Goal: Information Seeking & Learning: Learn about a topic

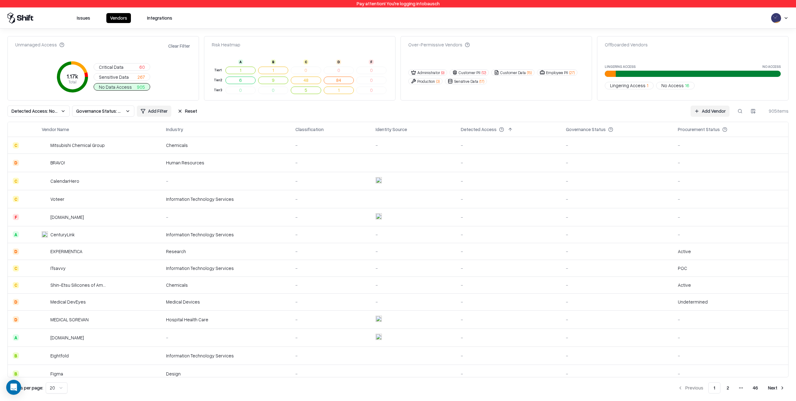
click at [530, 175] on td "-" at bounding box center [508, 181] width 105 height 18
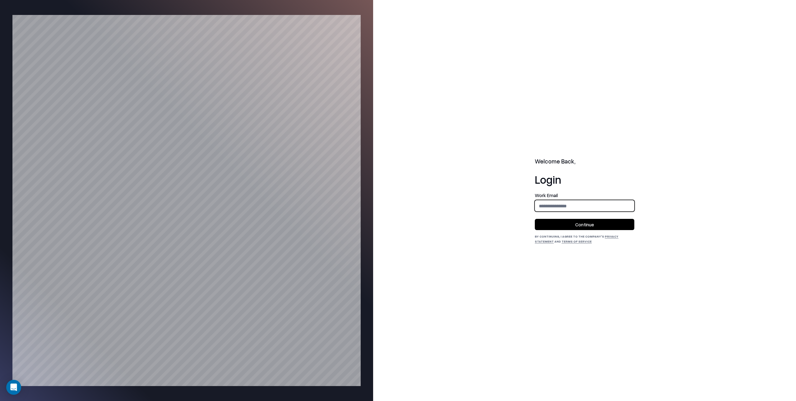
click at [544, 205] on input "email" at bounding box center [584, 206] width 99 height 12
type input "**********"
click at [581, 223] on button "Continue" at bounding box center [585, 224] width 100 height 11
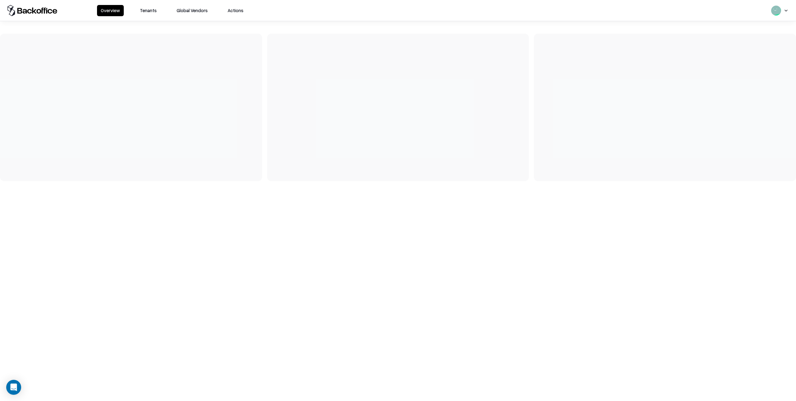
click at [151, 10] on button "Tenants" at bounding box center [148, 10] width 24 height 11
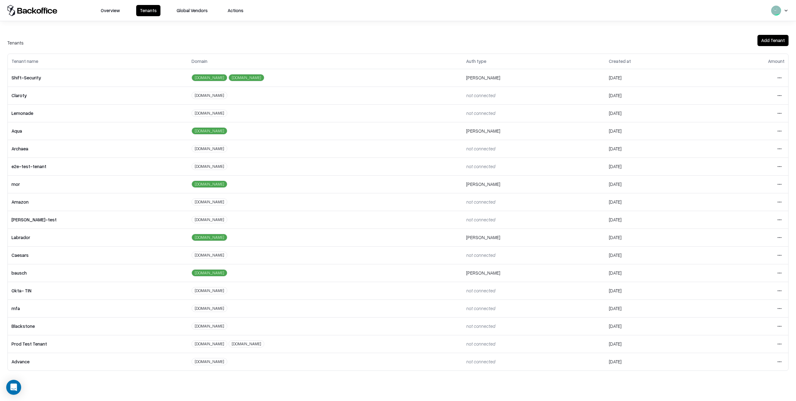
click at [779, 326] on html "Overview Tenants Global Vendors Actions Tenants Add Tenant Tenant name Domain A…" at bounding box center [398, 200] width 796 height 401
click at [739, 379] on div "Login to tenant" at bounding box center [753, 378] width 67 height 12
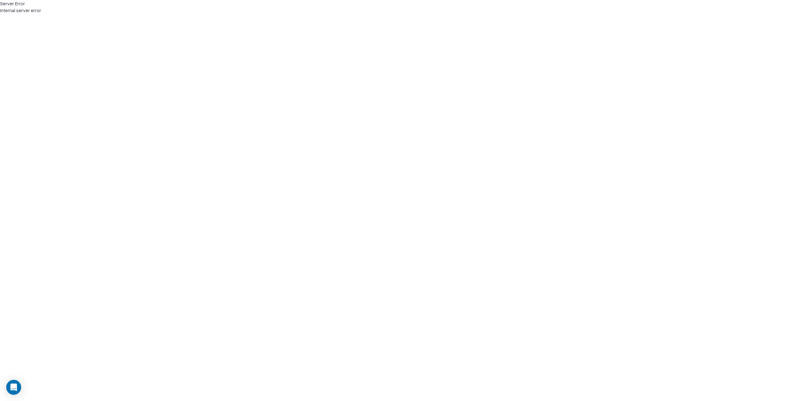
click at [314, 14] on html "Server Error Internal server error" at bounding box center [398, 7] width 796 height 14
click at [137, 14] on html "Page not found This page does not exist." at bounding box center [398, 7] width 796 height 14
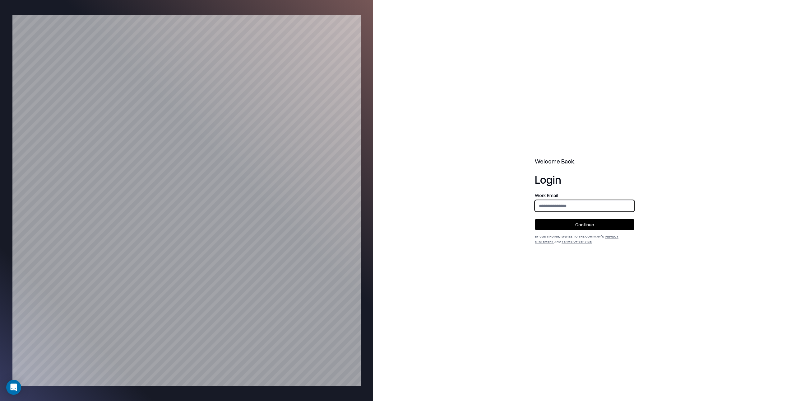
click at [542, 205] on input "email" at bounding box center [584, 206] width 99 height 12
type input "**********"
click at [590, 222] on button "Continue" at bounding box center [585, 224] width 100 height 11
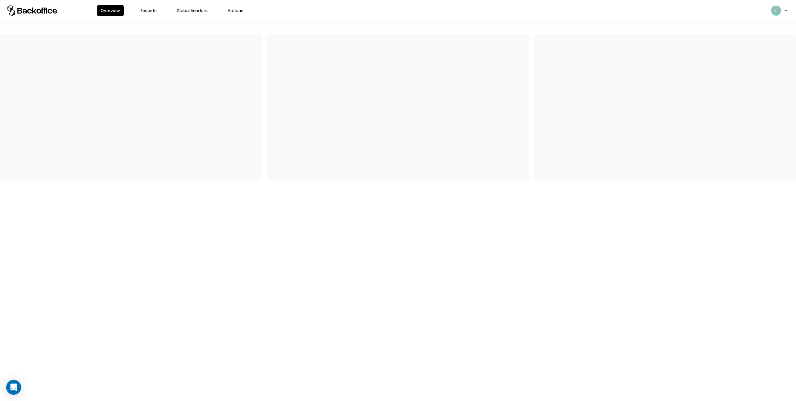
click at [151, 10] on button "Tenants" at bounding box center [148, 10] width 24 height 11
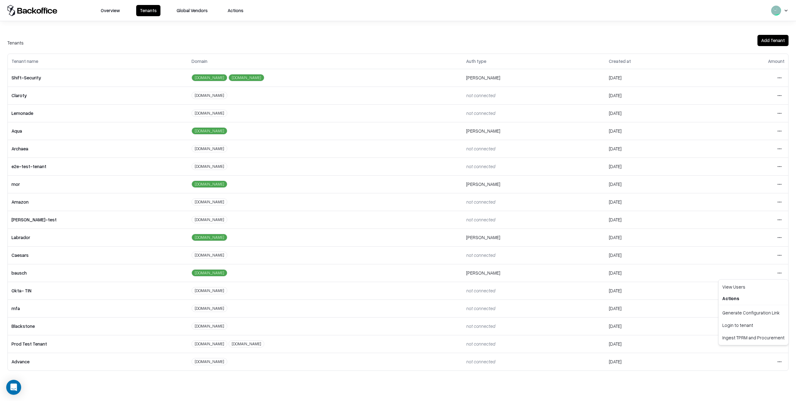
click at [779, 273] on html "Overview Tenants Global Vendors Actions Tenants Add Tenant Tenant name Domain A…" at bounding box center [398, 200] width 796 height 401
click at [740, 326] on div "Login to tenant" at bounding box center [753, 325] width 67 height 12
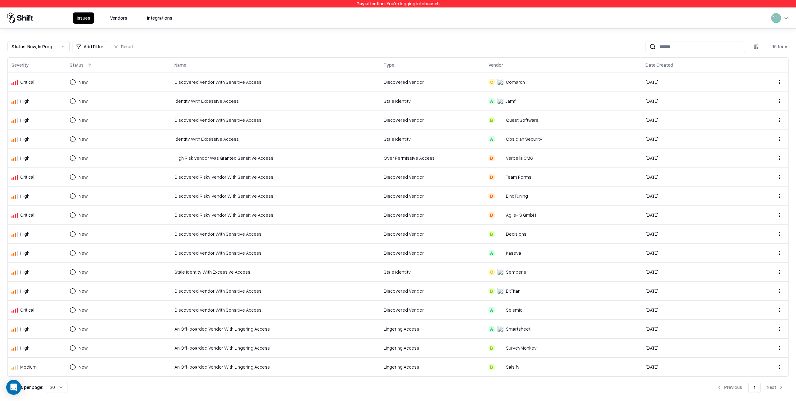
click at [450, 84] on div "Discovered Vendor" at bounding box center [432, 82] width 97 height 7
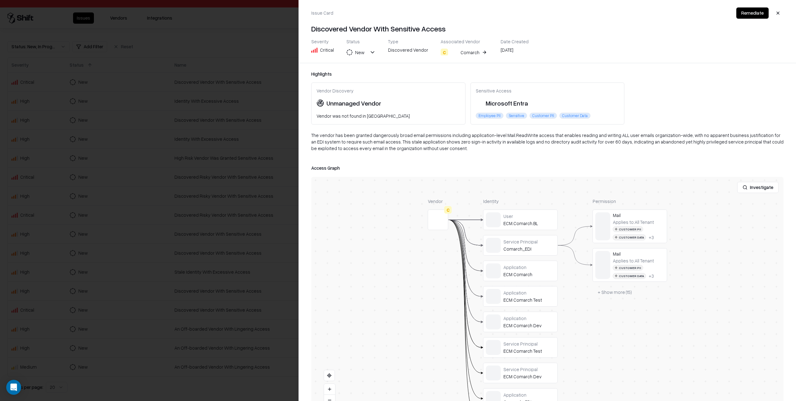
scroll to position [19, 0]
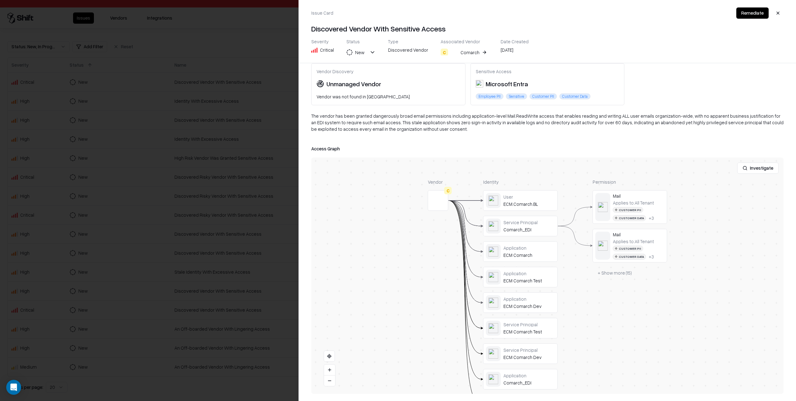
click at [756, 165] on button "Investigate" at bounding box center [758, 167] width 41 height 11
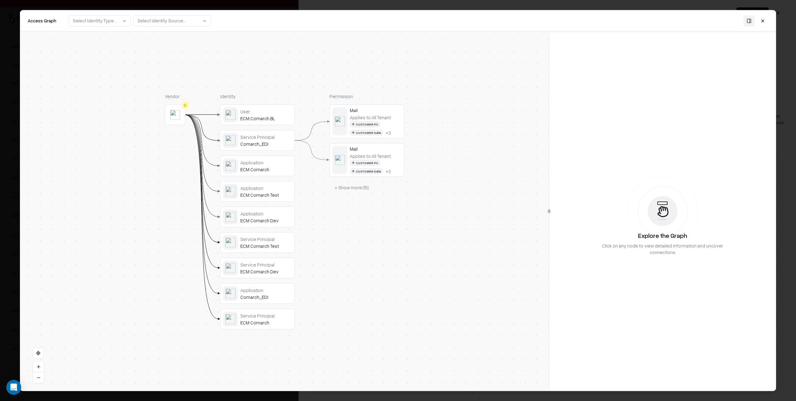
click at [391, 159] on div "Applies to: All Tenant Customer PII Customer Data + 3" at bounding box center [376, 163] width 52 height 21
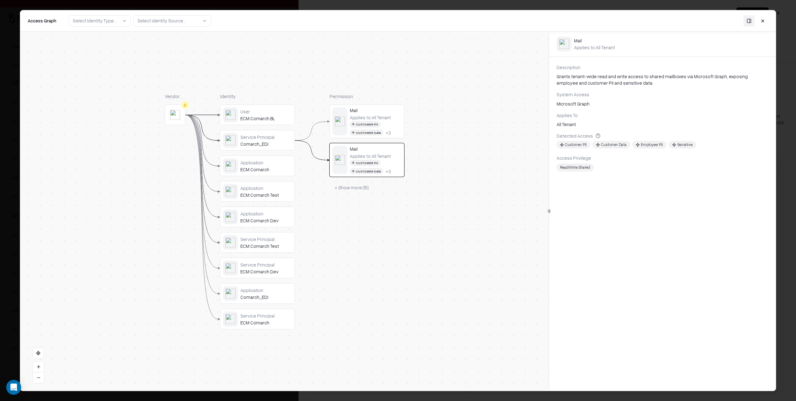
click at [394, 124] on div "Customer PII Customer Data + 3" at bounding box center [376, 128] width 52 height 14
click at [284, 170] on div "ECM Comarch" at bounding box center [266, 169] width 52 height 6
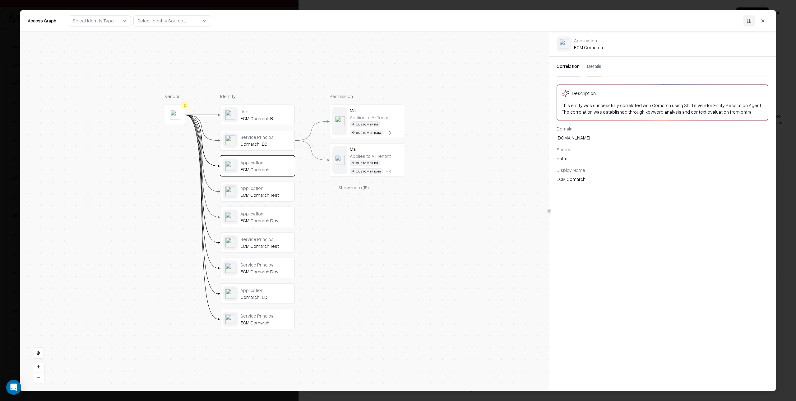
click at [290, 135] on div "Service Principal" at bounding box center [266, 137] width 52 height 6
click at [281, 108] on div "User ECM.Comarch.BL" at bounding box center [257, 114] width 69 height 15
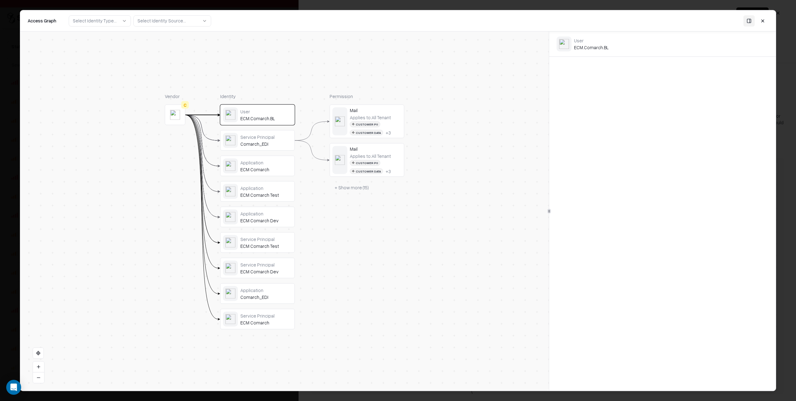
click at [278, 146] on div "Comarch_EDI" at bounding box center [266, 144] width 52 height 6
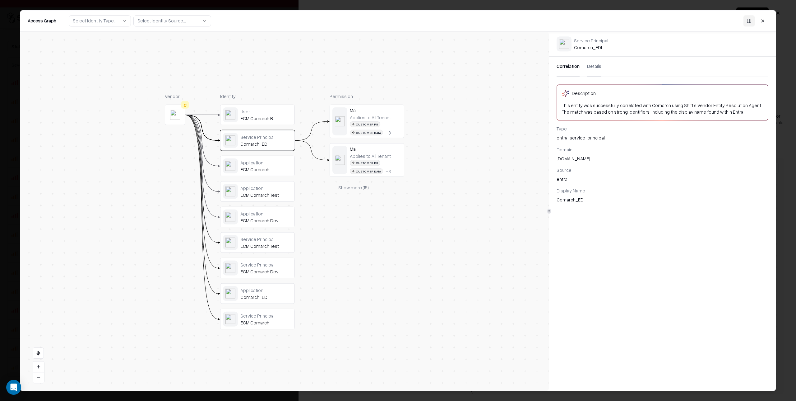
click at [594, 68] on button "Details" at bounding box center [594, 67] width 14 height 20
click at [565, 64] on button "Correlation" at bounding box center [568, 67] width 23 height 20
click at [600, 63] on button "Details" at bounding box center [594, 67] width 14 height 20
click at [750, 20] on button at bounding box center [749, 20] width 11 height 11
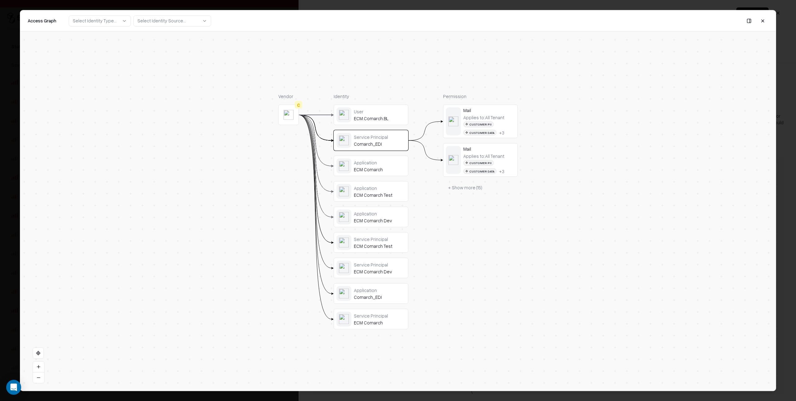
click at [751, 20] on button at bounding box center [749, 20] width 11 height 11
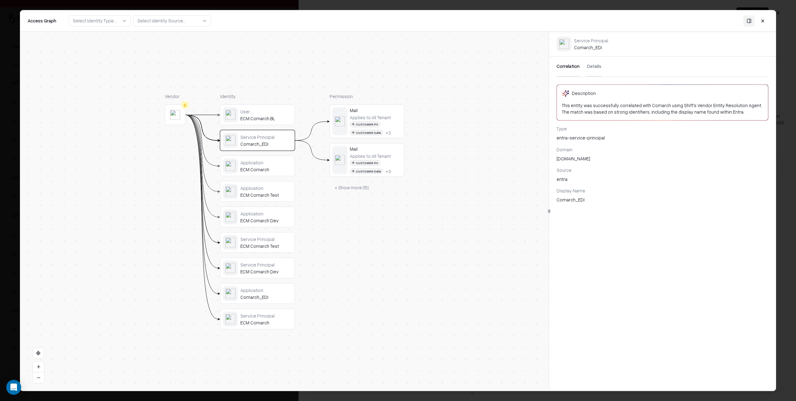
click at [763, 20] on button at bounding box center [763, 20] width 11 height 11
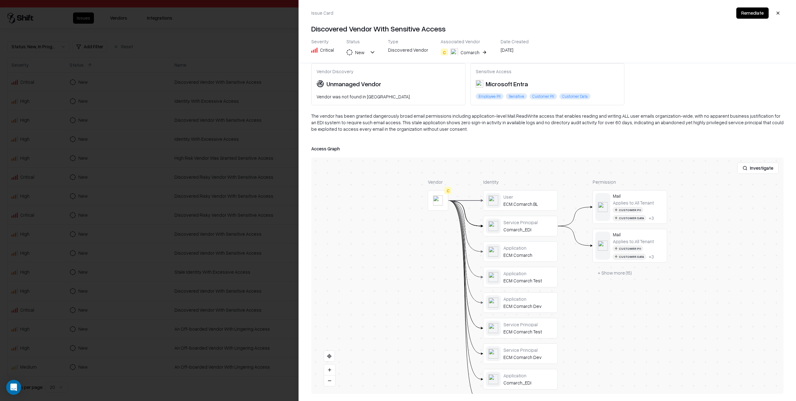
click at [254, 47] on div at bounding box center [398, 200] width 796 height 401
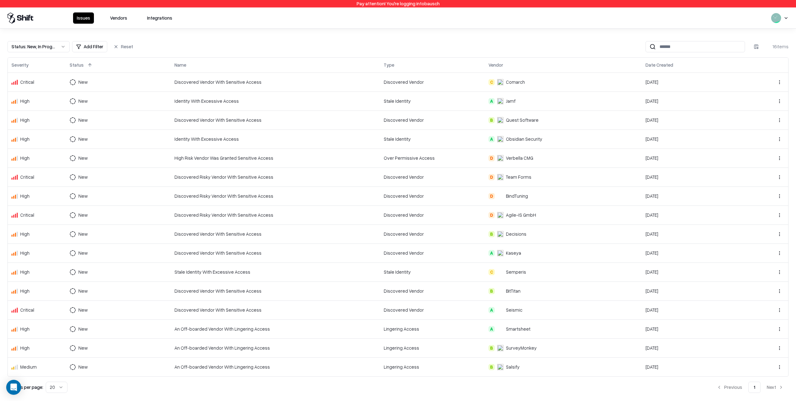
click at [786, 16] on html "Pay attention! You're logging into bausch Issues Vendors Integrations Status : …" at bounding box center [398, 200] width 796 height 401
click at [742, 50] on div "Log out" at bounding box center [758, 50] width 75 height 12
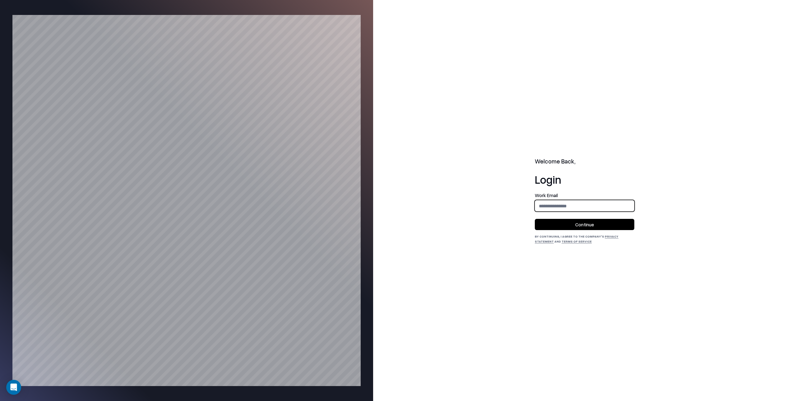
click at [547, 202] on input "email" at bounding box center [584, 206] width 99 height 12
type input "**********"
click at [586, 222] on button "Continue" at bounding box center [585, 224] width 100 height 11
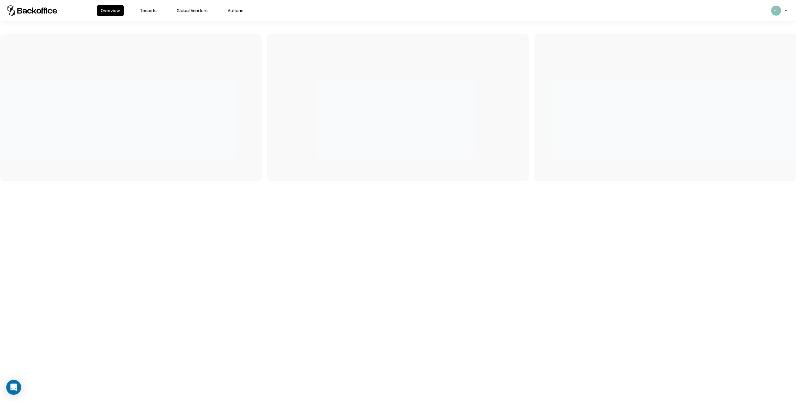
click at [149, 11] on button "Tenants" at bounding box center [148, 10] width 24 height 11
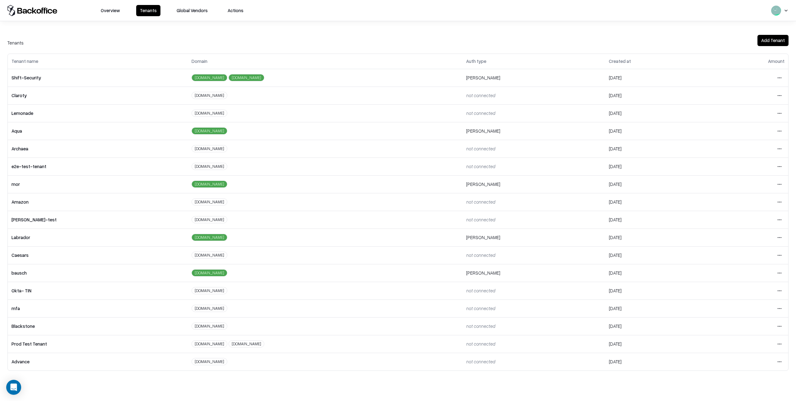
click at [781, 326] on html "Overview Tenants Global Vendors Actions Tenants Add Tenant Tenant name Domain A…" at bounding box center [398, 200] width 796 height 401
click at [741, 378] on div "Login to tenant" at bounding box center [753, 378] width 67 height 12
click at [781, 255] on html "Overview Tenants Global Vendors Actions Tenants Add Tenant Tenant name Domain A…" at bounding box center [398, 200] width 796 height 401
click at [744, 308] on div "Login to tenant" at bounding box center [753, 307] width 67 height 12
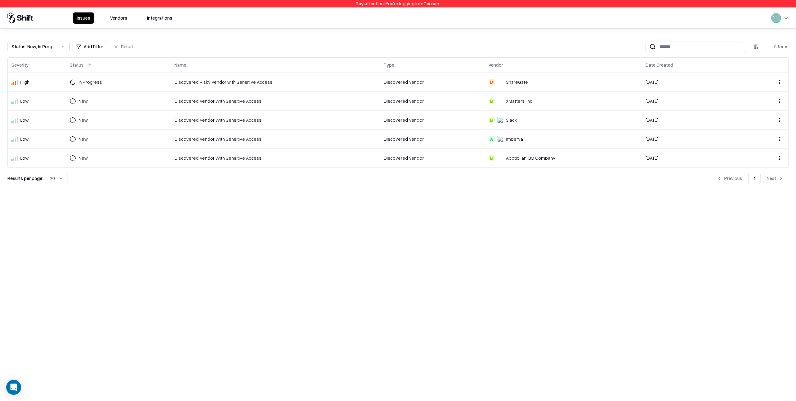
click at [460, 82] on div "Discovered Vendor" at bounding box center [432, 82] width 97 height 7
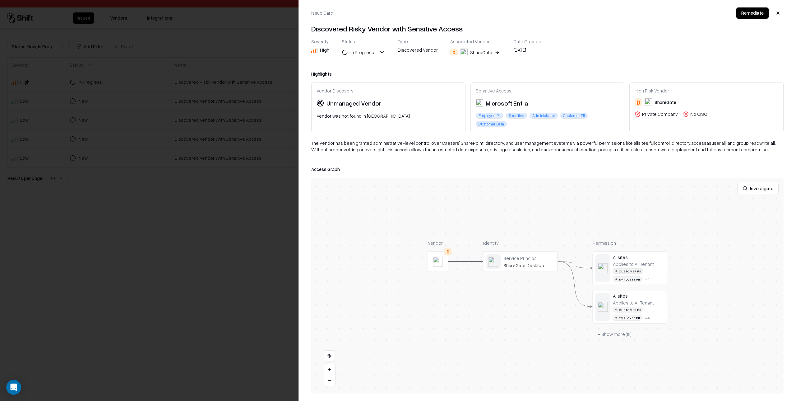
click at [762, 183] on button "Investigate" at bounding box center [758, 188] width 41 height 11
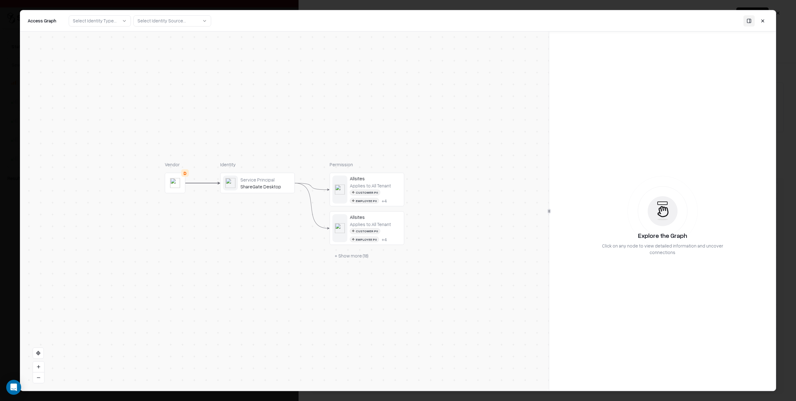
click at [393, 198] on div "Customer PII Employee PII + 4" at bounding box center [376, 196] width 52 height 14
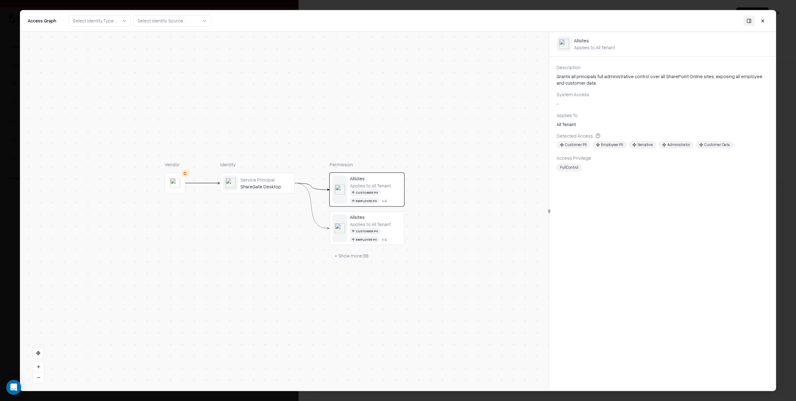
click at [366, 218] on div "Allsites" at bounding box center [376, 217] width 52 height 6
click at [272, 184] on div "ShareGate Desktop" at bounding box center [266, 187] width 52 height 6
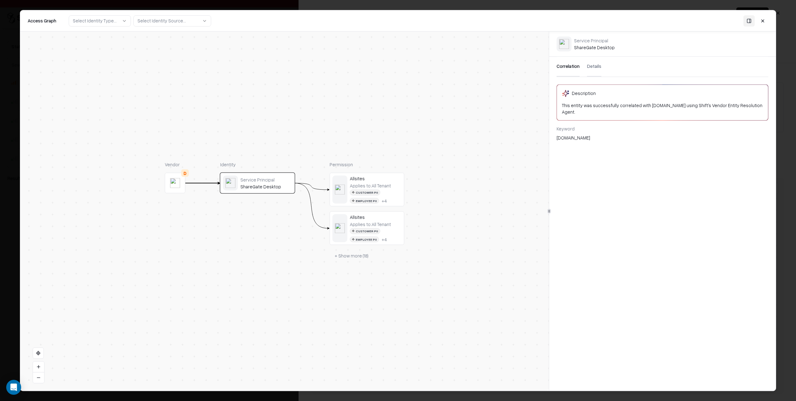
click at [175, 184] on object at bounding box center [175, 183] width 10 height 10
click at [276, 184] on div "ShareGate Desktop" at bounding box center [266, 187] width 52 height 6
click at [397, 185] on div "Applies to: All Tenant Customer PII Employee PII + 4" at bounding box center [376, 192] width 52 height 21
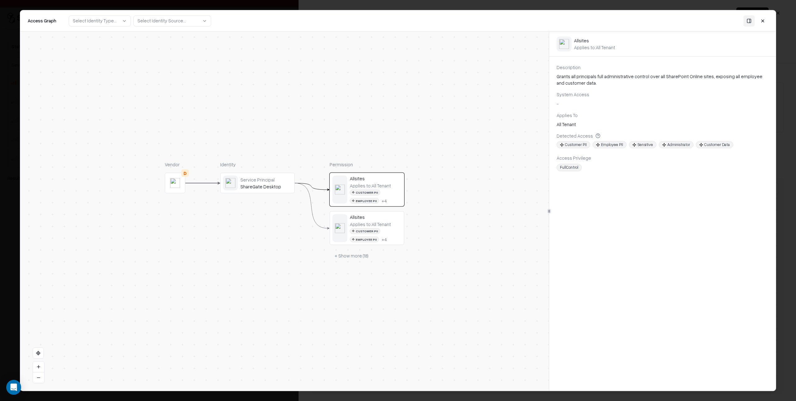
click at [383, 225] on div "Applies to: All Tenant" at bounding box center [370, 224] width 41 height 6
click at [386, 187] on div "Applies to: All Tenant" at bounding box center [370, 185] width 41 height 6
click at [382, 226] on div "Applies to: All Tenant" at bounding box center [370, 224] width 41 height 6
click at [195, 23] on button "Select Identity Source..." at bounding box center [172, 20] width 78 height 11
click at [252, 71] on div "Vendor D Identity Service Principal ShareGate Desktop Permission Allsites Appli…" at bounding box center [284, 210] width 529 height 359
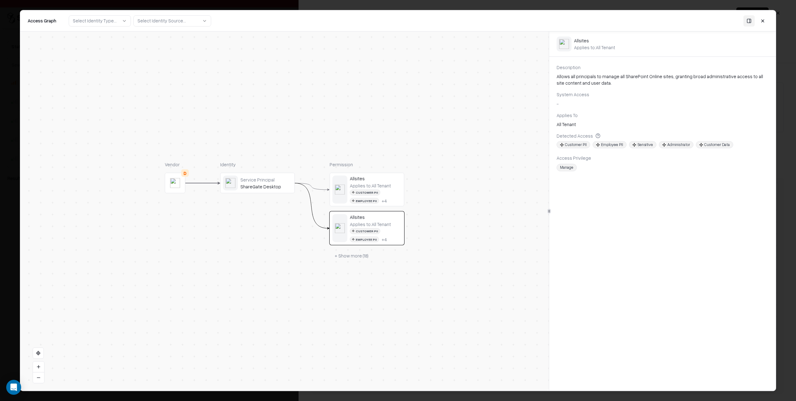
click at [765, 21] on button at bounding box center [763, 20] width 11 height 11
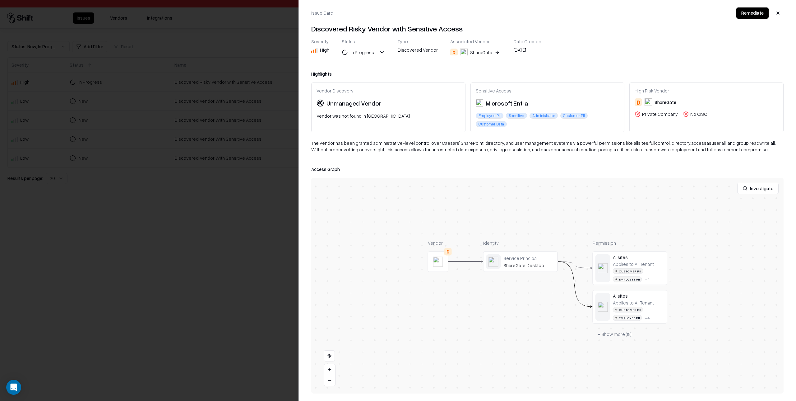
click at [223, 184] on div at bounding box center [398, 200] width 796 height 401
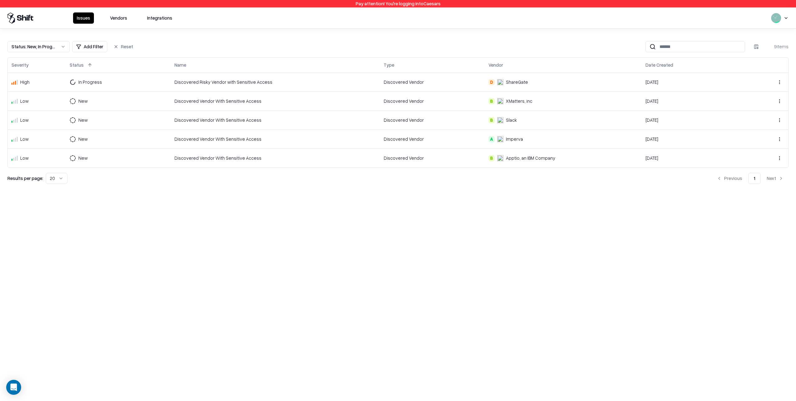
click at [398, 100] on div "Discovered Vendor" at bounding box center [432, 101] width 97 height 7
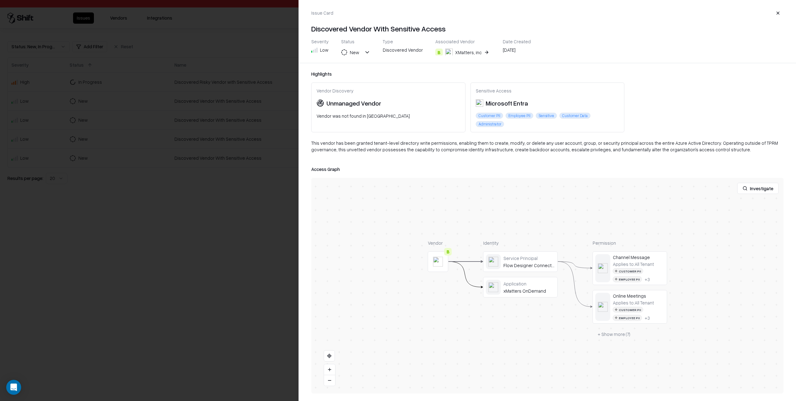
click at [230, 198] on div at bounding box center [398, 200] width 796 height 401
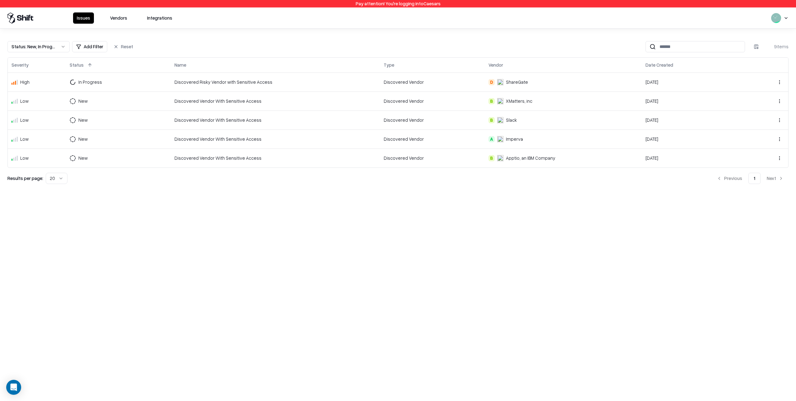
click at [459, 118] on div "Discovered Vendor" at bounding box center [432, 120] width 97 height 7
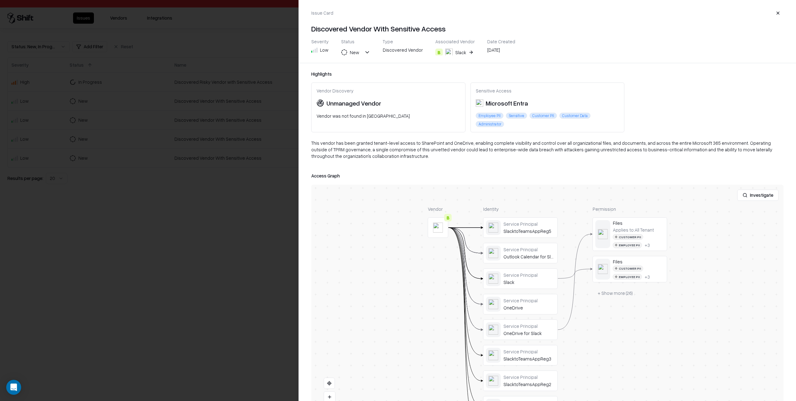
click at [216, 220] on div at bounding box center [398, 200] width 796 height 401
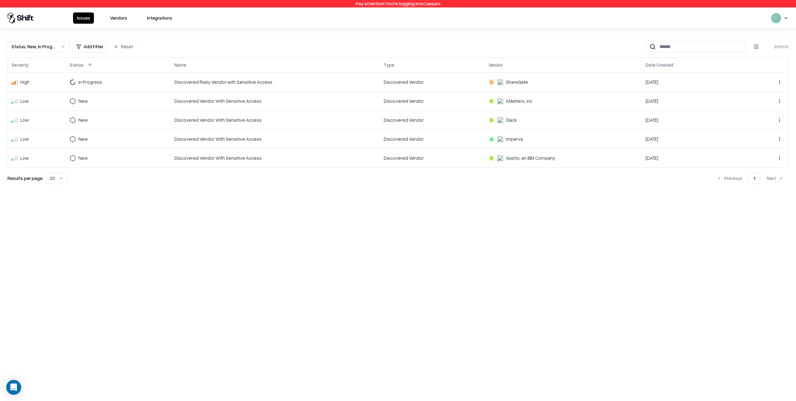
click at [263, 226] on div "Pay attention! You're logging into Caesars Issues Vendors Integrations Status :…" at bounding box center [398, 200] width 796 height 401
click at [786, 17] on html "Pay attention! You're logging into Caesars Issues Vendors Integrations Status :…" at bounding box center [398, 200] width 796 height 401
click at [750, 51] on div "Log out" at bounding box center [758, 50] width 75 height 12
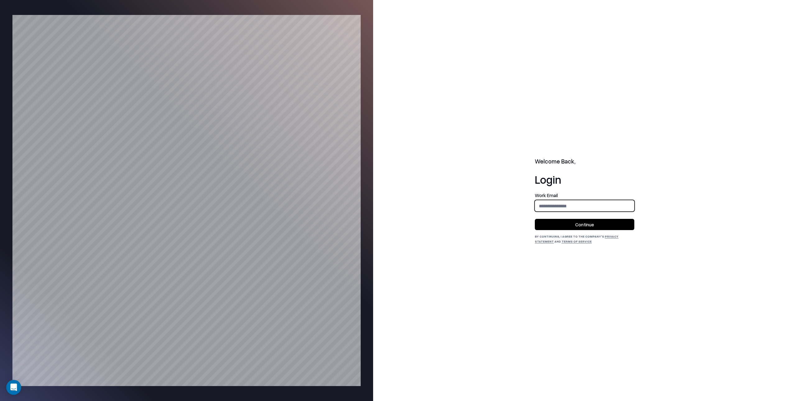
click at [543, 205] on input "email" at bounding box center [584, 206] width 99 height 12
type input "**********"
click at [583, 224] on button "Continue" at bounding box center [585, 224] width 100 height 11
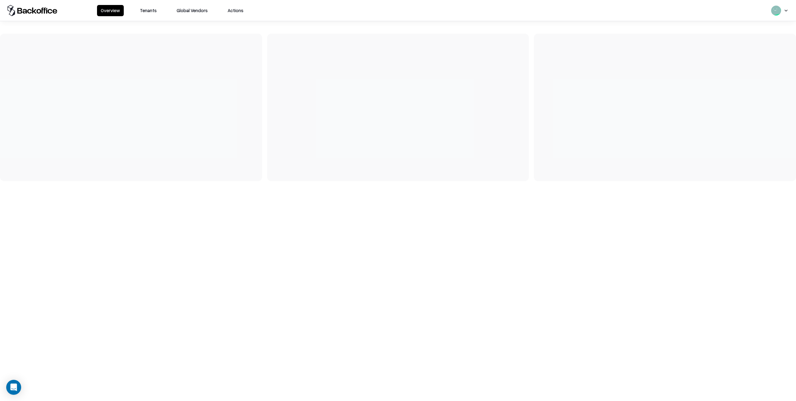
click at [152, 10] on button "Tenants" at bounding box center [148, 10] width 24 height 11
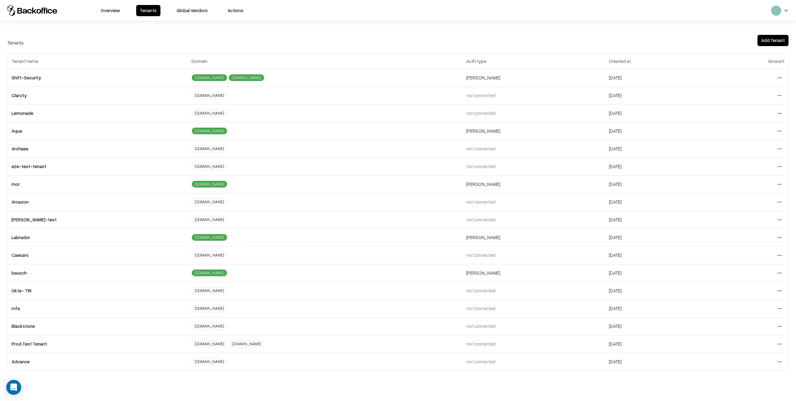
click at [780, 325] on html "Overview Tenants Global Vendors Actions Tenants Add Tenant Tenant name Domain A…" at bounding box center [398, 200] width 796 height 401
click at [746, 379] on div "Login to tenant" at bounding box center [753, 378] width 67 height 12
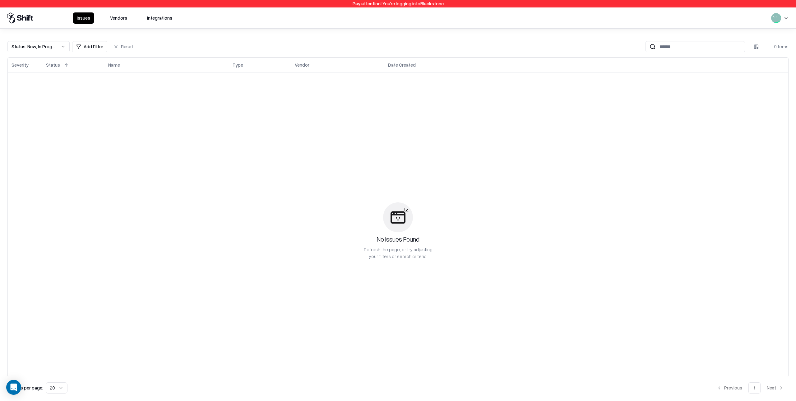
click at [121, 18] on button "Vendors" at bounding box center [118, 17] width 25 height 11
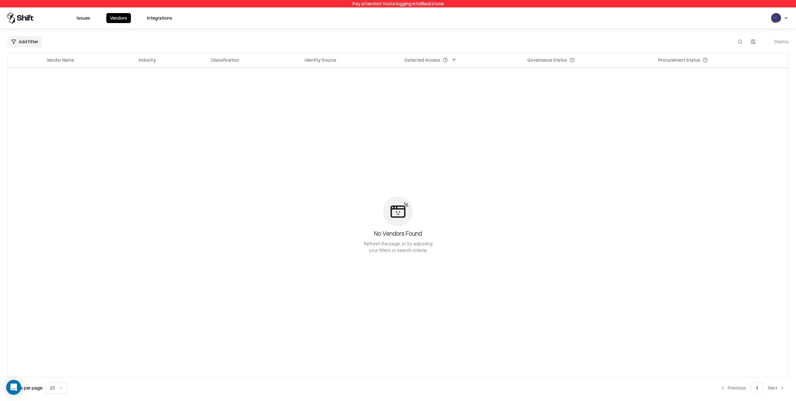
click at [83, 17] on button "Issues" at bounding box center [83, 18] width 21 height 10
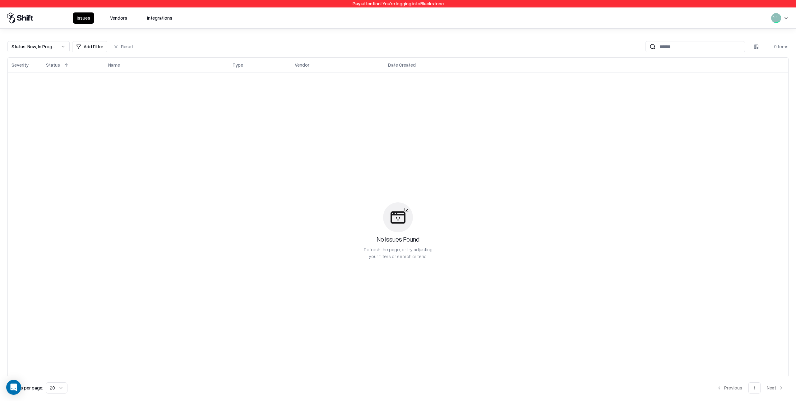
click at [120, 17] on button "Vendors" at bounding box center [118, 17] width 25 height 11
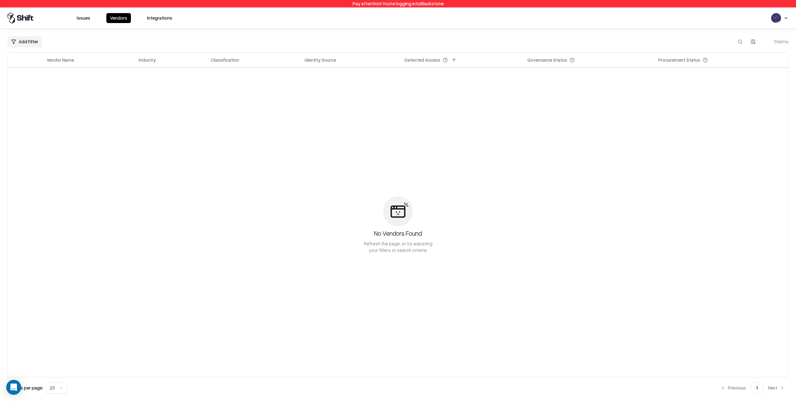
click at [162, 18] on button "Integrations" at bounding box center [159, 18] width 33 height 10
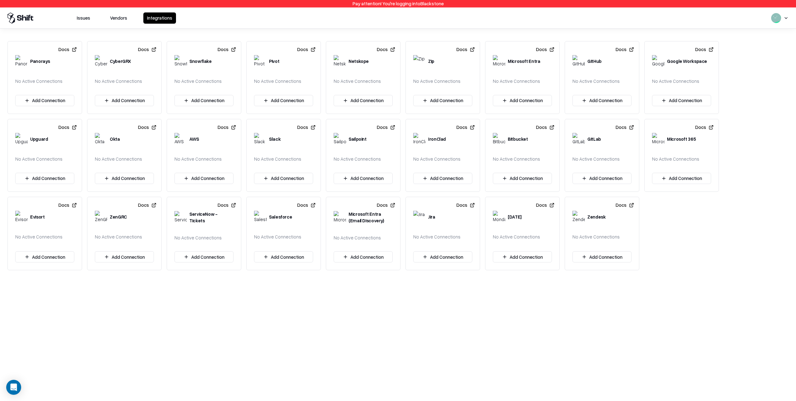
click at [86, 17] on button "Issues" at bounding box center [83, 17] width 21 height 11
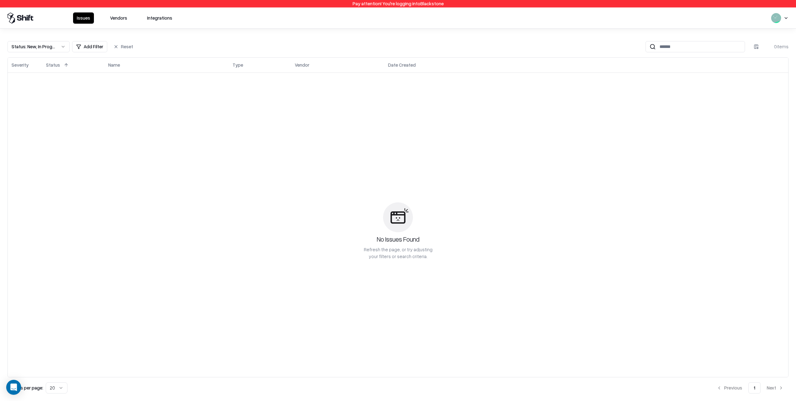
click at [65, 46] on button "Status : New, In Progress" at bounding box center [38, 46] width 62 height 11
click at [118, 100] on html "Pay attention! You're logging into Blackstone Issues Vendors Integrations Statu…" at bounding box center [398, 200] width 796 height 401
click at [125, 47] on button "Reset" at bounding box center [123, 46] width 27 height 11
click at [105, 159] on div "No Issues Found Refresh the page, or try adjusting your filters or search crite…" at bounding box center [398, 230] width 773 height 309
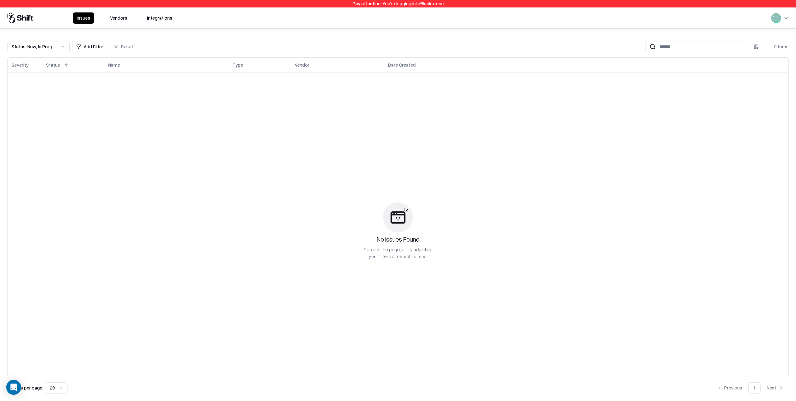
click at [121, 18] on button "Vendors" at bounding box center [118, 17] width 25 height 11
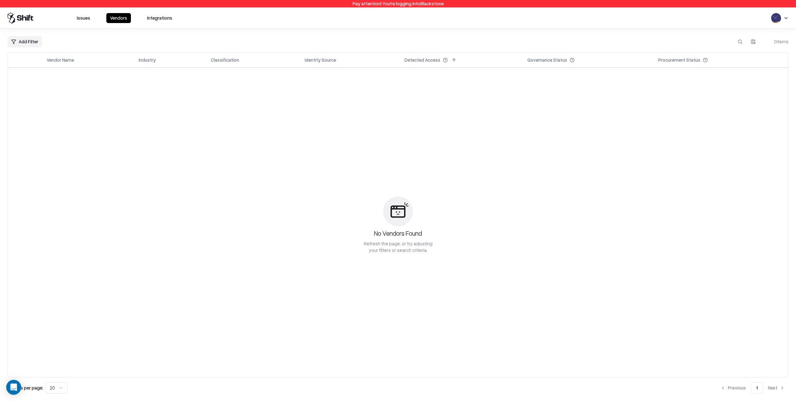
click at [786, 15] on html "Pay attention! You're logging into Blackstone Issues Vendors Integrations Add F…" at bounding box center [398, 200] width 796 height 401
click at [748, 48] on div "Log out" at bounding box center [758, 49] width 75 height 10
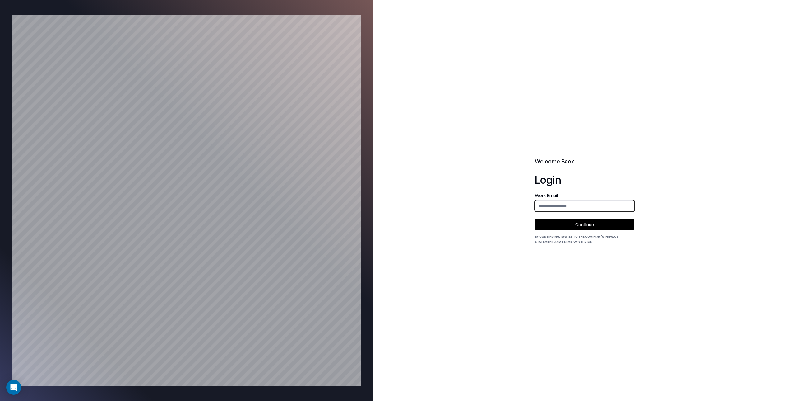
click at [545, 208] on input "email" at bounding box center [584, 206] width 99 height 12
type input "**********"
click at [586, 222] on button "Continue" at bounding box center [585, 224] width 100 height 11
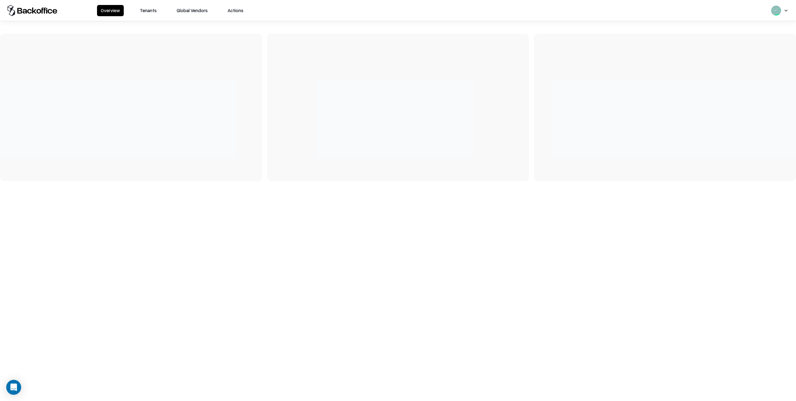
click at [152, 11] on button "Tenants" at bounding box center [148, 10] width 24 height 11
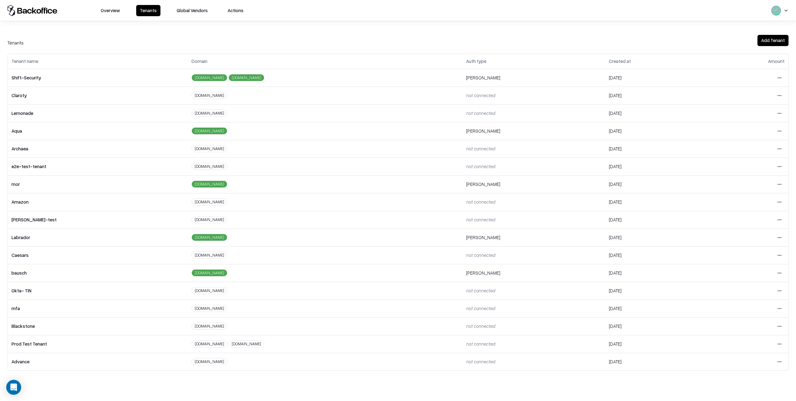
click at [781, 271] on html "Overview Tenants Global Vendors Actions Tenants Add Tenant Tenant name Domain A…" at bounding box center [398, 200] width 796 height 401
click at [742, 326] on div "Login to tenant" at bounding box center [753, 325] width 67 height 12
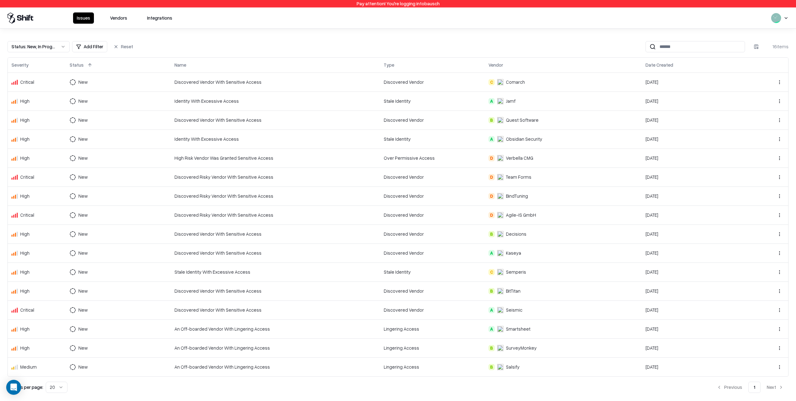
click at [463, 156] on div "Over Permissive Access" at bounding box center [432, 158] width 97 height 7
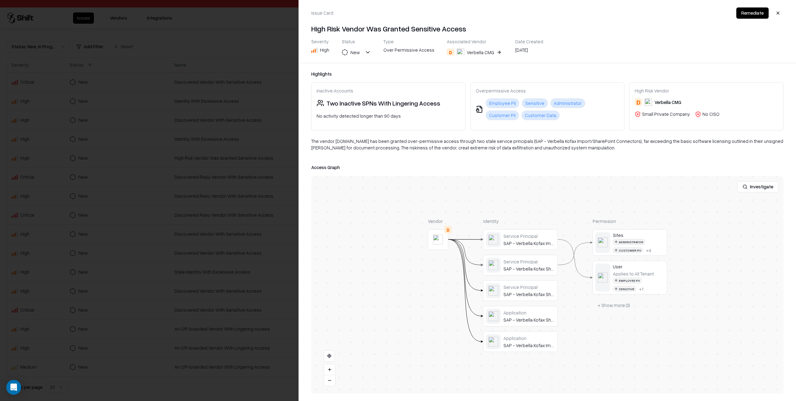
click at [272, 163] on div at bounding box center [398, 200] width 796 height 401
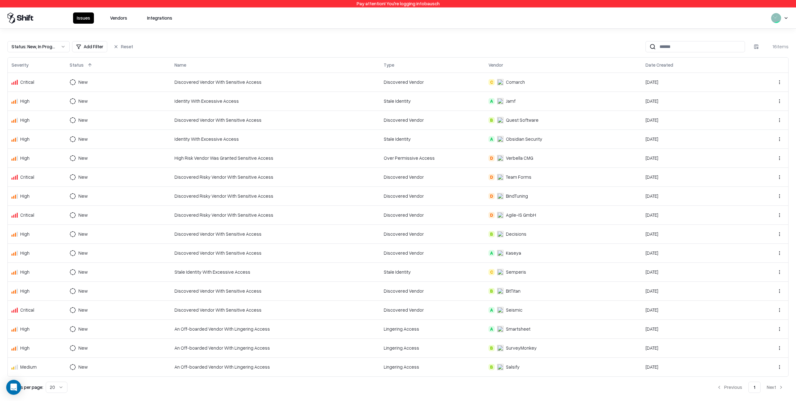
click at [466, 81] on div "Discovered Vendor" at bounding box center [432, 82] width 97 height 7
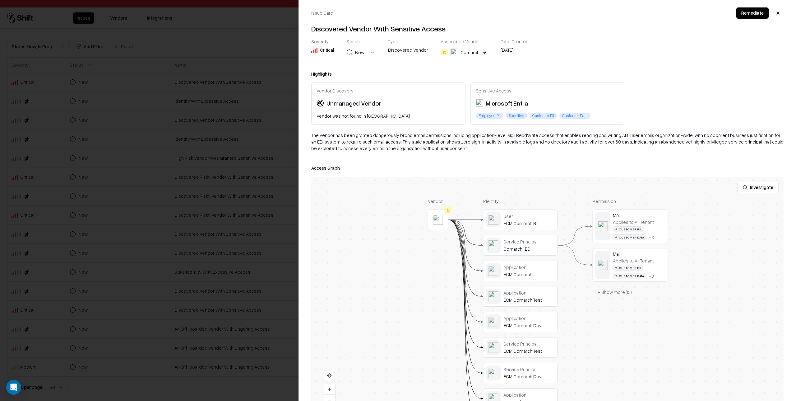
click at [480, 52] on button "C Comarch" at bounding box center [465, 52] width 48 height 11
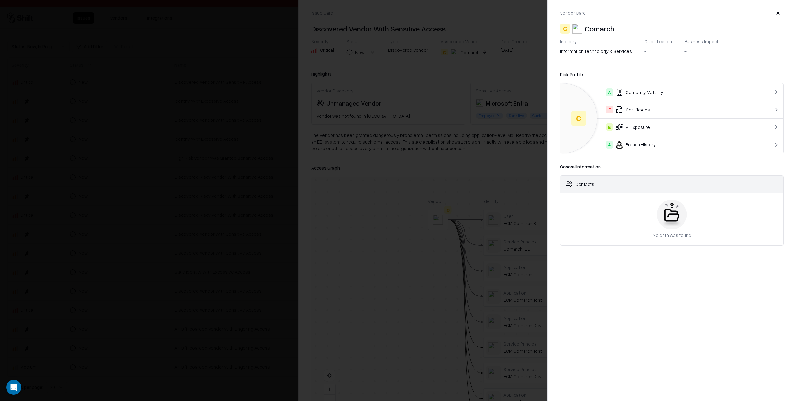
click at [660, 110] on div "F Certificates" at bounding box center [660, 109] width 188 height 7
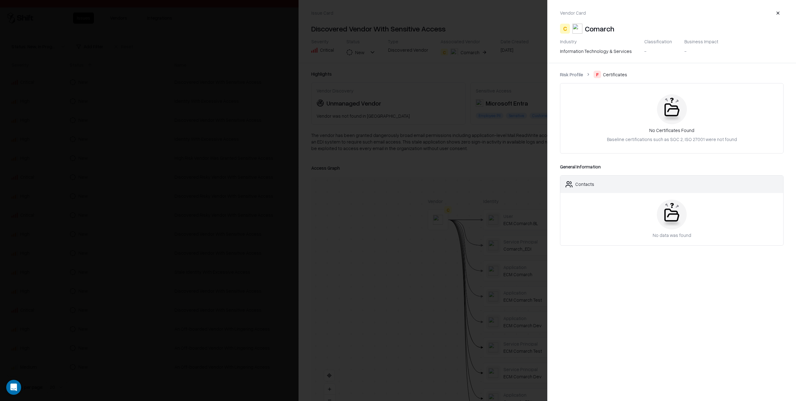
click at [579, 75] on link "Risk Profile" at bounding box center [571, 74] width 23 height 7
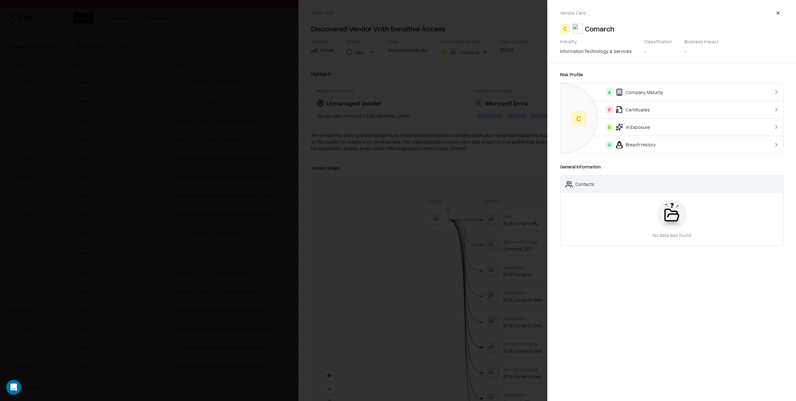
click at [399, 146] on div at bounding box center [398, 200] width 796 height 401
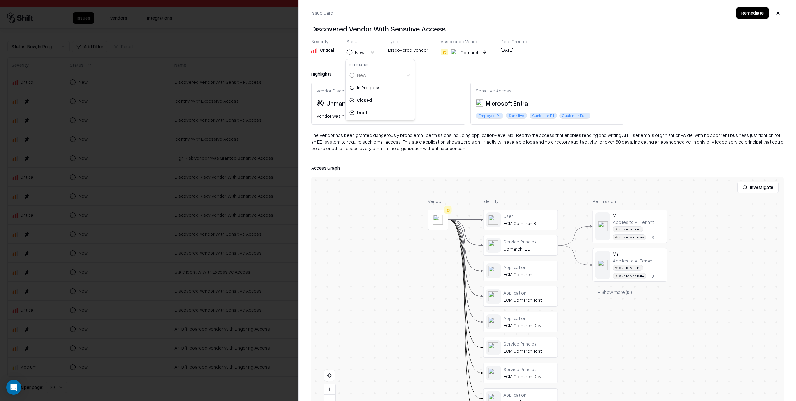
click at [371, 52] on button "New" at bounding box center [361, 52] width 29 height 11
click at [373, 44] on div "Status New" at bounding box center [361, 47] width 29 height 17
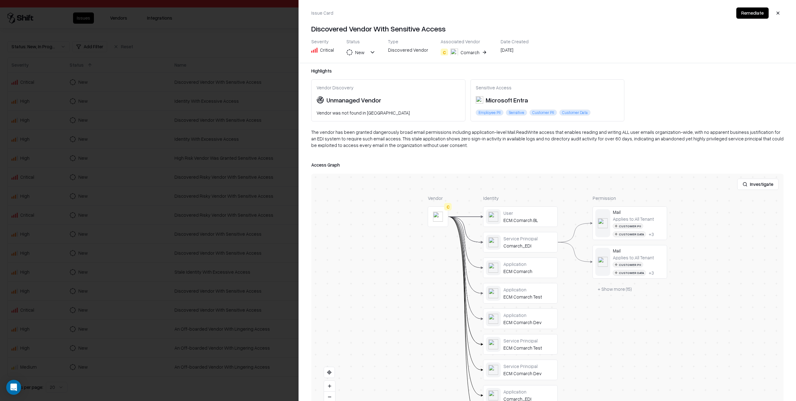
click at [763, 183] on button "Investigate" at bounding box center [758, 184] width 41 height 11
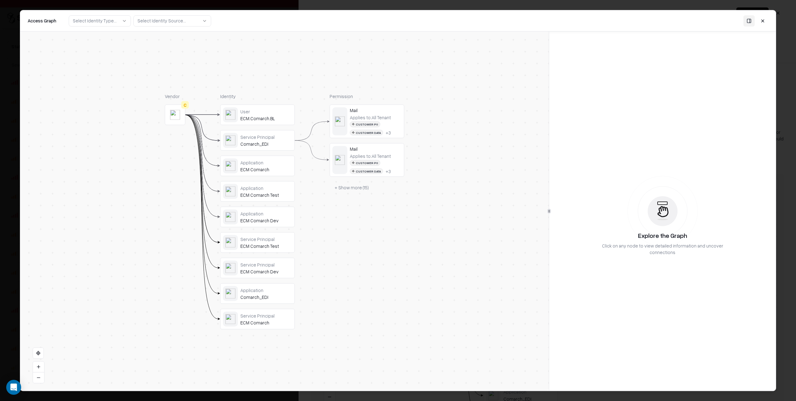
click at [274, 116] on div "ECM.Comarch.BL" at bounding box center [266, 118] width 52 height 6
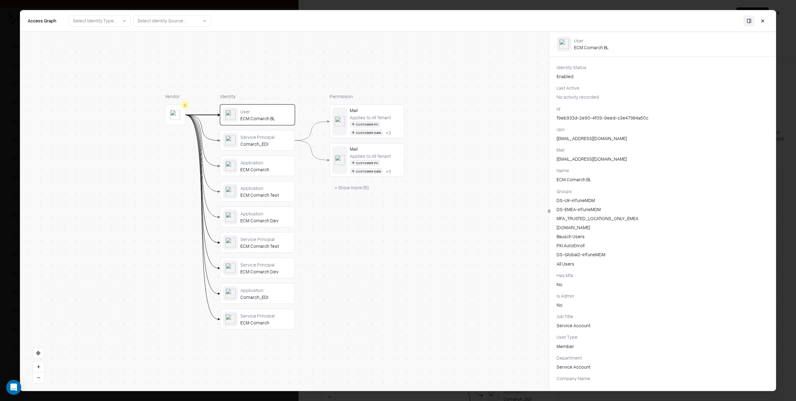
click at [273, 140] on div "Service Principal Comarch_EDI" at bounding box center [266, 140] width 52 height 13
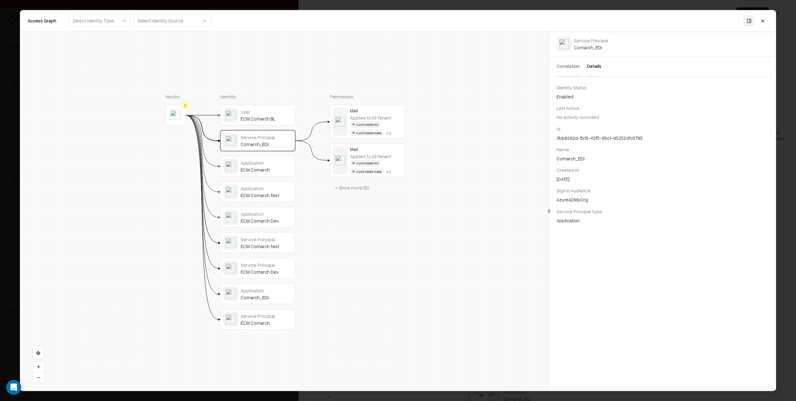
click at [268, 111] on div "User" at bounding box center [267, 112] width 52 height 6
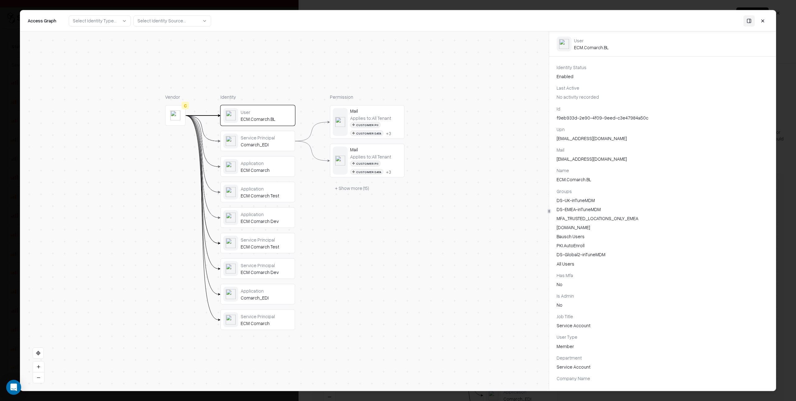
click at [251, 139] on div "Service Principal" at bounding box center [267, 137] width 52 height 6
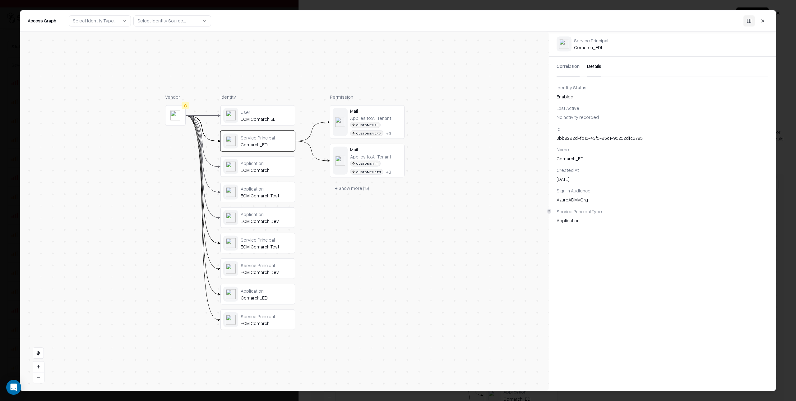
click at [569, 67] on button "Correlation" at bounding box center [568, 67] width 23 height 20
click at [287, 168] on div "ECM Comarch" at bounding box center [267, 170] width 52 height 6
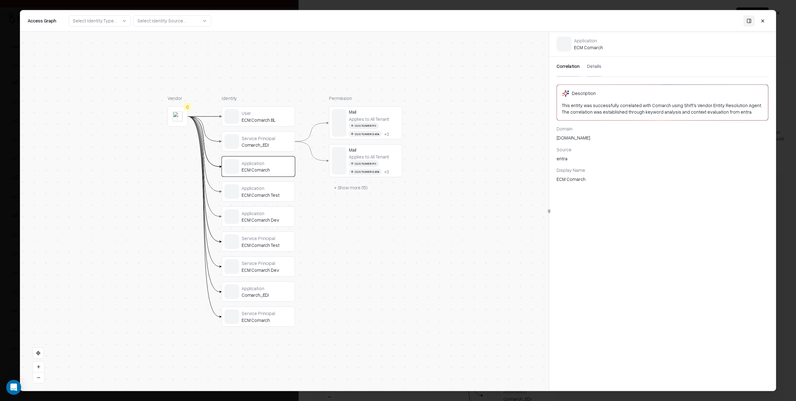
click at [284, 190] on div "Application" at bounding box center [267, 188] width 51 height 6
click at [287, 217] on div "ECM Comarch Dev" at bounding box center [266, 220] width 52 height 6
click at [286, 114] on div "User ECM.Comarch.BL" at bounding box center [266, 114] width 52 height 13
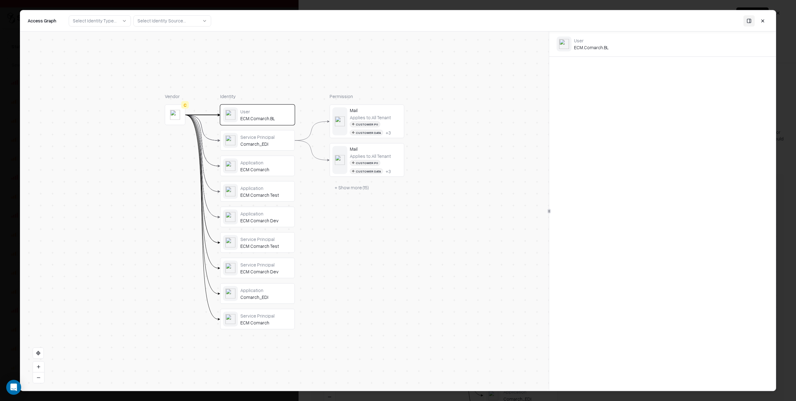
click at [283, 141] on div "Comarch_EDI" at bounding box center [266, 144] width 52 height 6
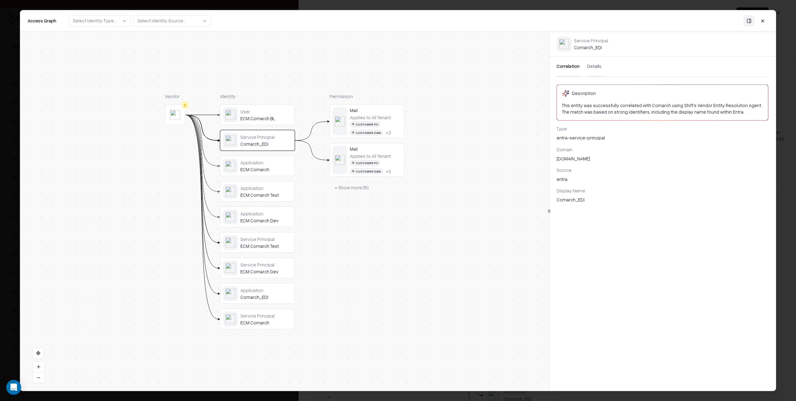
click at [279, 163] on div "Application" at bounding box center [266, 162] width 52 height 6
click at [280, 190] on div "Application" at bounding box center [266, 188] width 52 height 6
click at [282, 142] on div "Comarch_EDI" at bounding box center [266, 144] width 52 height 6
click at [384, 148] on div "Mail" at bounding box center [376, 149] width 52 height 6
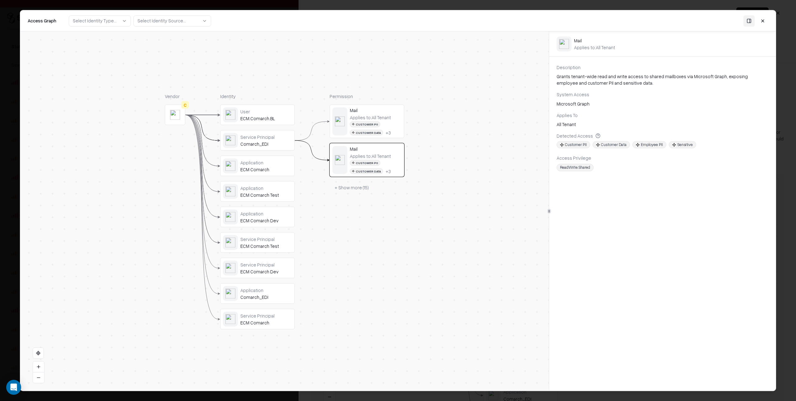
click at [386, 111] on div "Mail" at bounding box center [376, 110] width 52 height 6
click at [385, 190] on div "+ Show more ( 15 )" at bounding box center [367, 187] width 75 height 11
click at [359, 188] on button "+ Show more ( 15 )" at bounding box center [351, 187] width 44 height 11
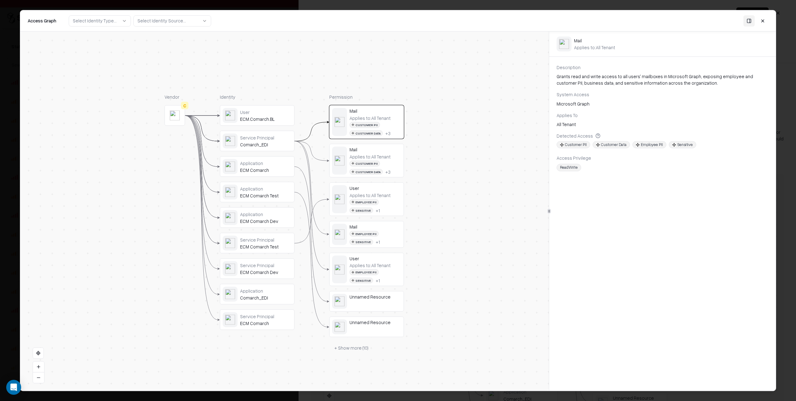
click at [357, 210] on div "Employee PII Sensitive + 1" at bounding box center [376, 206] width 52 height 14
click at [365, 296] on div "Unnamed Resource" at bounding box center [375, 297] width 52 height 6
click at [368, 259] on div "User" at bounding box center [375, 258] width 52 height 6
click at [374, 326] on div "Unnamed Resource" at bounding box center [375, 326] width 52 height 15
click at [356, 346] on button "+ Show more ( 10 )" at bounding box center [351, 347] width 44 height 11
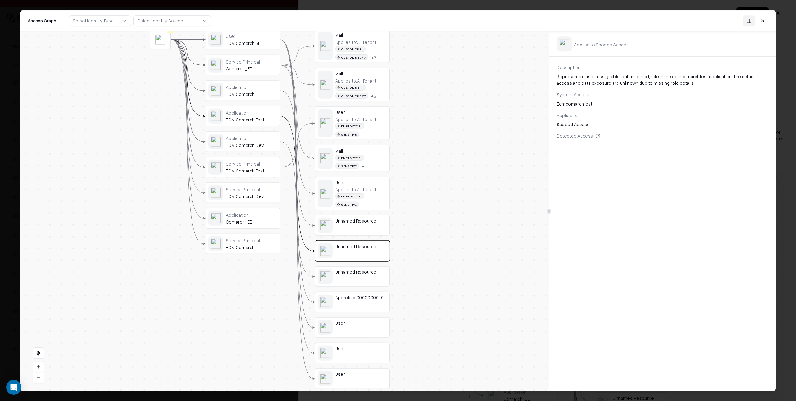
drag, startPoint x: 418, startPoint y: 265, endPoint x: 420, endPoint y: 250, distance: 15.6
click at [420, 250] on div "Vendor C Identity User ECM.Comarch.BL Service Principal Comarch_EDI Application…" at bounding box center [284, 210] width 529 height 359
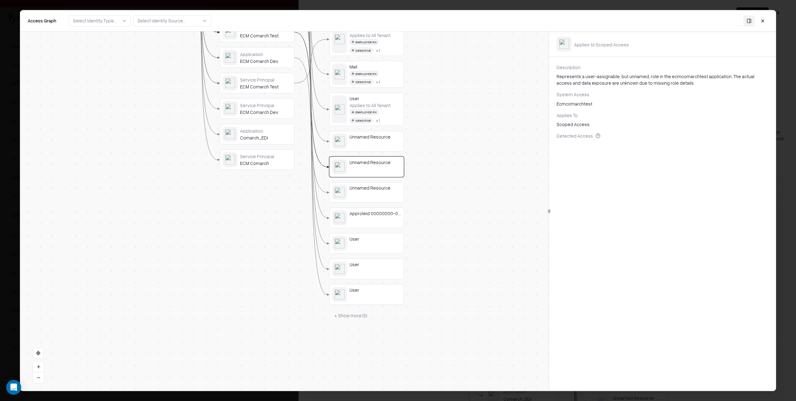
drag, startPoint x: 418, startPoint y: 329, endPoint x: 428, endPoint y: 278, distance: 52.0
click at [428, 278] on div "Vendor C Identity User ECM.Comarch.BL Service Principal Comarch_EDI Application…" at bounding box center [284, 210] width 529 height 359
click at [425, 284] on div "Vendor C Identity User ECM.Comarch.BL Service Principal Comarch_EDI Application…" at bounding box center [284, 210] width 529 height 359
click at [355, 320] on button "+ Show more ( 5 )" at bounding box center [353, 320] width 43 height 11
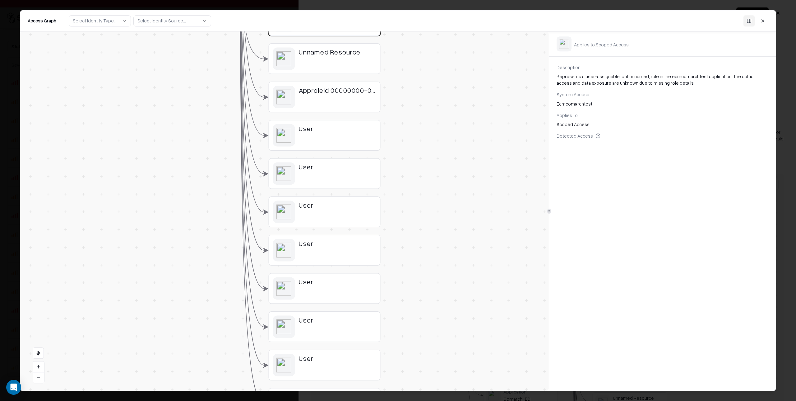
drag, startPoint x: 384, startPoint y: 268, endPoint x: 389, endPoint y: 255, distance: 13.7
click at [389, 255] on div "Vendor C Identity User ECM.Comarch.BL Service Principal Comarch_EDI Application…" at bounding box center [284, 210] width 529 height 359
click at [342, 287] on div "User" at bounding box center [337, 288] width 77 height 22
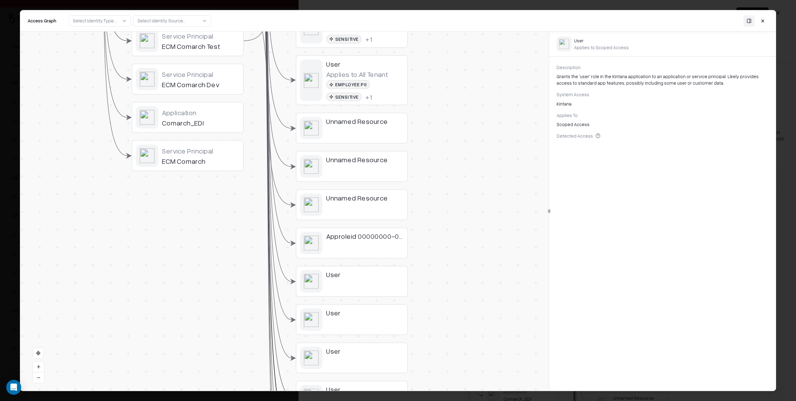
drag, startPoint x: 398, startPoint y: 247, endPoint x: 432, endPoint y: 288, distance: 54.1
click at [425, 398] on body "Pay attention! You're logging into bausch Issues Vendors Integrations Status : …" at bounding box center [398, 200] width 796 height 401
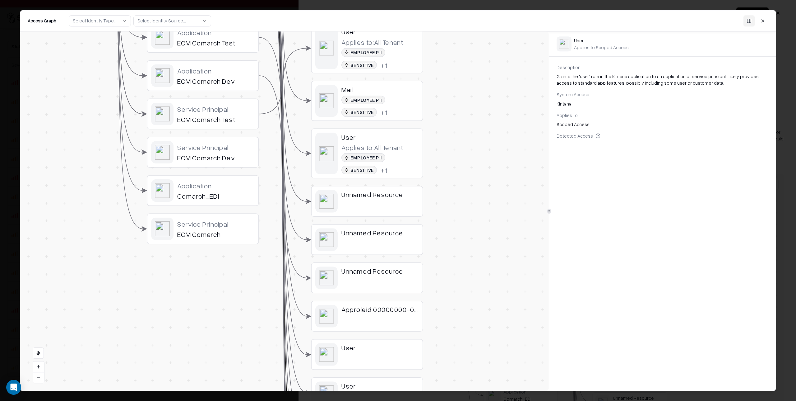
drag, startPoint x: 445, startPoint y: 325, endPoint x: 454, endPoint y: 352, distance: 29.0
click at [455, 357] on div "Vendor C Identity User ECM.Comarch.BL Service Principal Comarch_EDI Application…" at bounding box center [284, 210] width 529 height 359
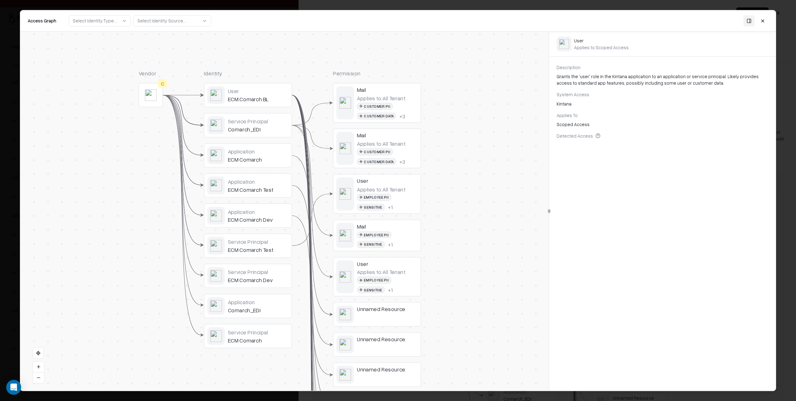
drag, startPoint x: 432, startPoint y: 267, endPoint x: 382, endPoint y: 215, distance: 72.0
click at [282, 247] on div "ECM Comarch Test" at bounding box center [258, 249] width 61 height 7
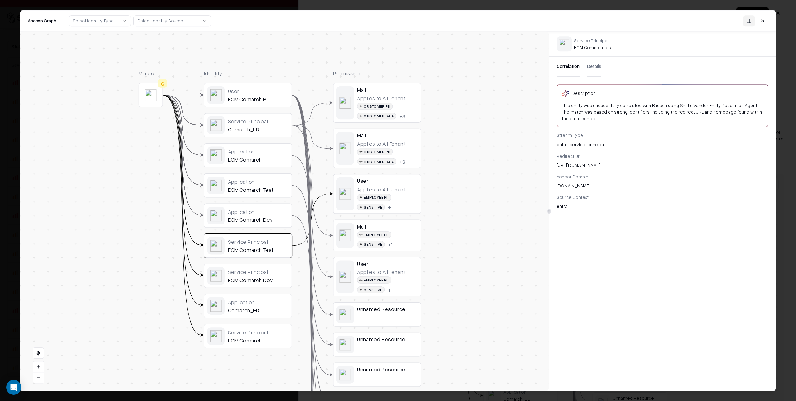
click at [271, 180] on div "Application" at bounding box center [258, 181] width 61 height 7
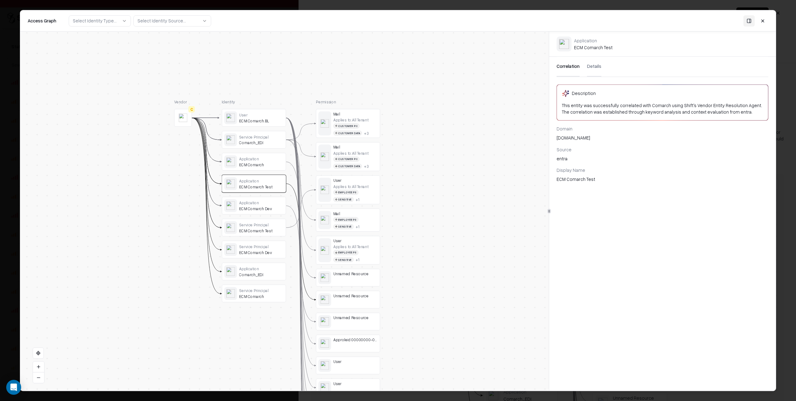
click at [265, 158] on div "Application" at bounding box center [261, 158] width 44 height 5
click at [268, 139] on div "Service Principal Comarch_EDI" at bounding box center [261, 139] width 44 height 11
click at [260, 117] on div "User ECM.Comarch.BL" at bounding box center [261, 117] width 44 height 11
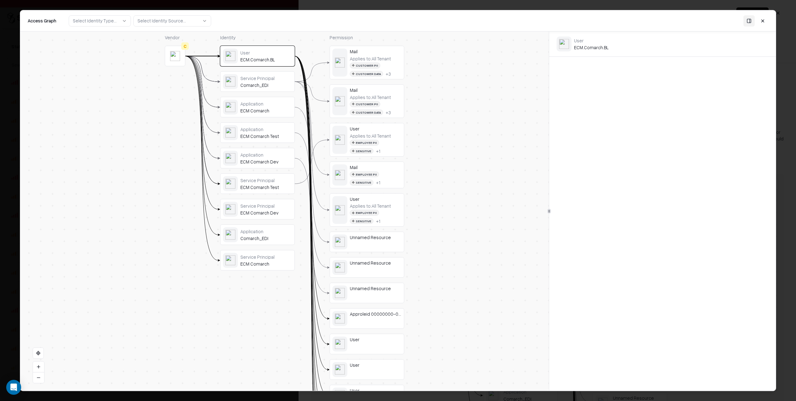
click at [269, 79] on div "Service Principal" at bounding box center [266, 78] width 52 height 6
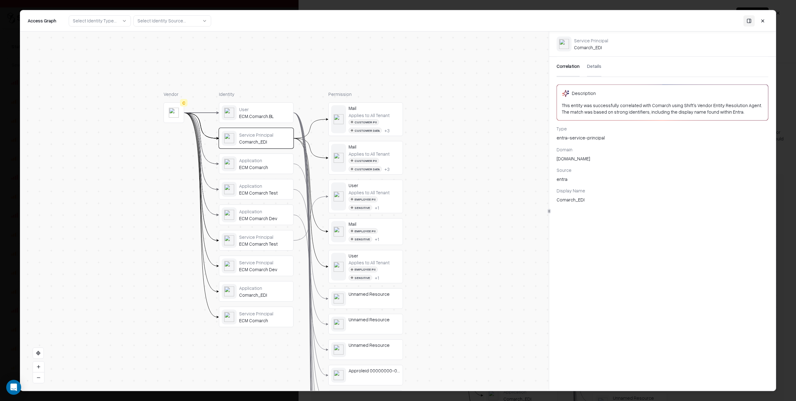
drag, startPoint x: 360, startPoint y: 142, endPoint x: 358, endPoint y: 193, distance: 51.1
click at [277, 288] on div "Application" at bounding box center [265, 288] width 52 height 6
click at [374, 222] on div "Mail" at bounding box center [375, 224] width 52 height 6
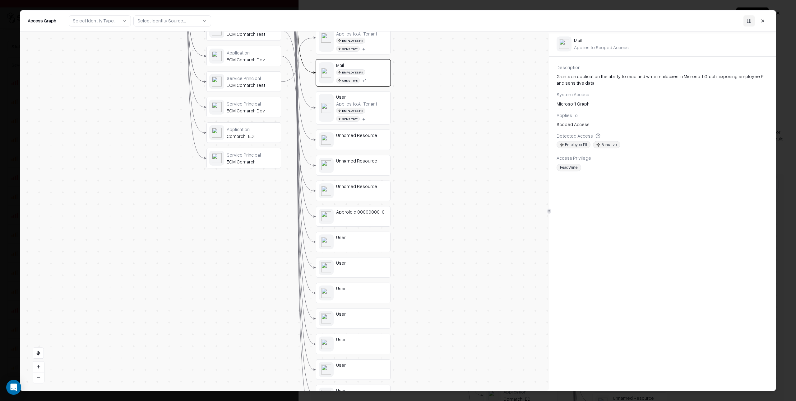
drag, startPoint x: 459, startPoint y: 254, endPoint x: 444, endPoint y: 104, distance: 150.4
click at [444, 102] on div "Vendor C Identity User ECM.Comarch.BL Service Principal Comarch_EDI Application…" at bounding box center [284, 210] width 529 height 359
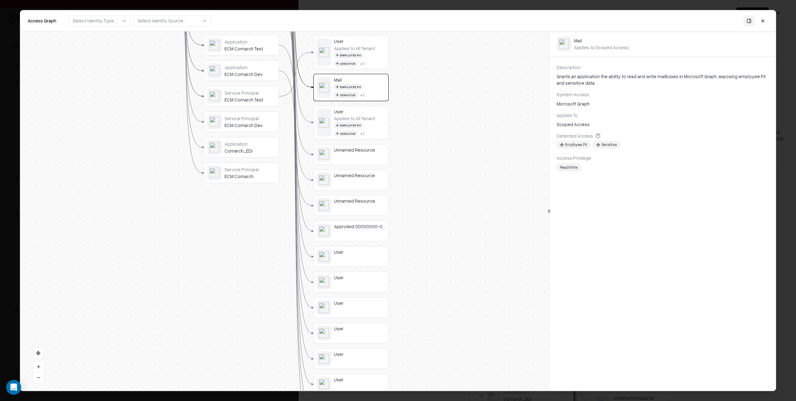
drag, startPoint x: 414, startPoint y: 259, endPoint x: 445, endPoint y: 254, distance: 31.2
click at [413, 268] on div "Vendor C Identity User ECM.Comarch.BL Service Principal Comarch_EDI Application…" at bounding box center [284, 210] width 529 height 359
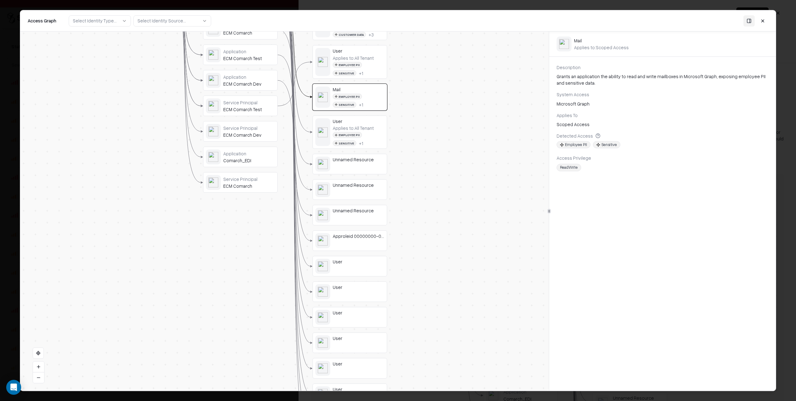
click at [764, 21] on button at bounding box center [763, 20] width 11 height 11
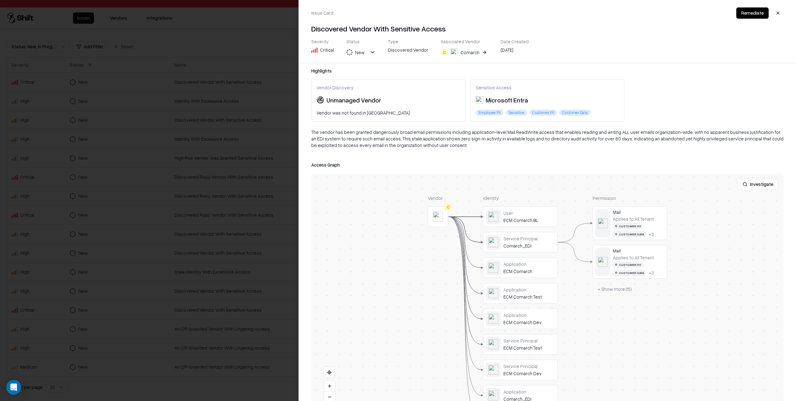
click at [186, 102] on div at bounding box center [398, 200] width 796 height 401
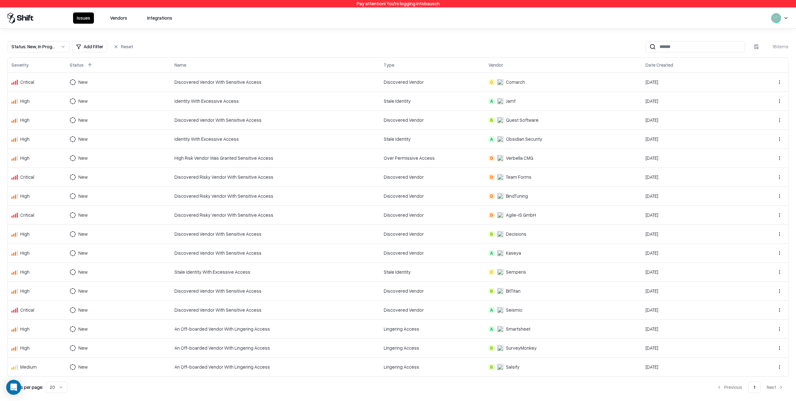
click at [408, 267] on td "Stale Identity" at bounding box center [432, 271] width 105 height 19
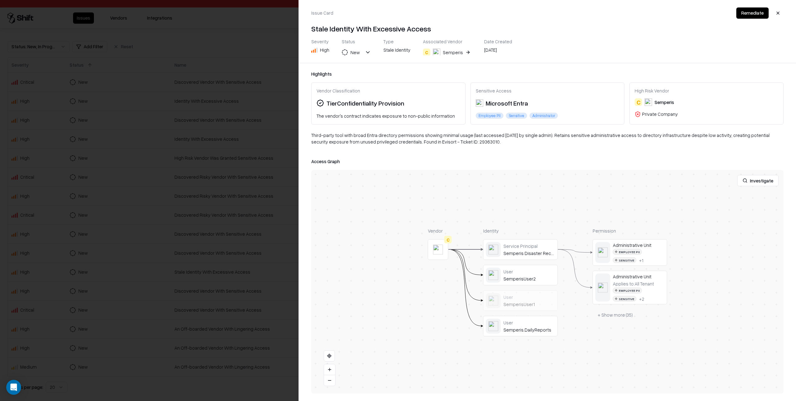
click at [765, 183] on button "Investigate" at bounding box center [758, 180] width 41 height 11
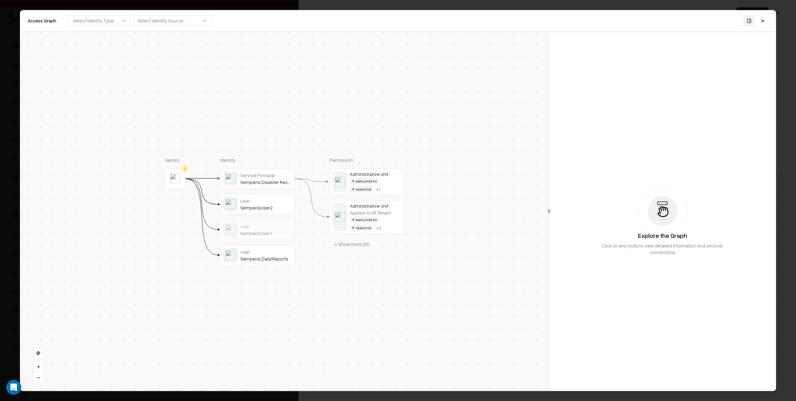
click at [264, 226] on div "User" at bounding box center [266, 226] width 52 height 6
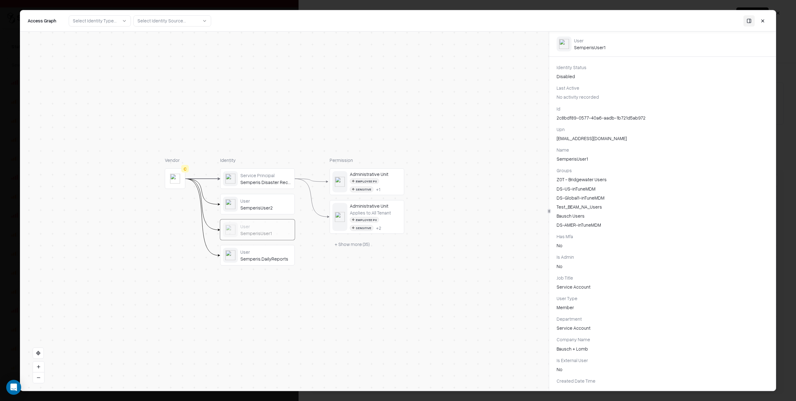
click at [322, 262] on div "Vendor C Identity Service Principal Semperis Disaster Recovery for Entra Tenant…" at bounding box center [285, 211] width 240 height 109
click at [264, 301] on div "Vendor C Identity Service Principal Semperis Disaster Recovery for Entra Tenant…" at bounding box center [284, 210] width 529 height 359
click at [262, 229] on div "User" at bounding box center [266, 226] width 52 height 6
click at [278, 230] on div "SemperisUser1" at bounding box center [266, 233] width 52 height 6
click at [280, 249] on div "User" at bounding box center [266, 251] width 52 height 6
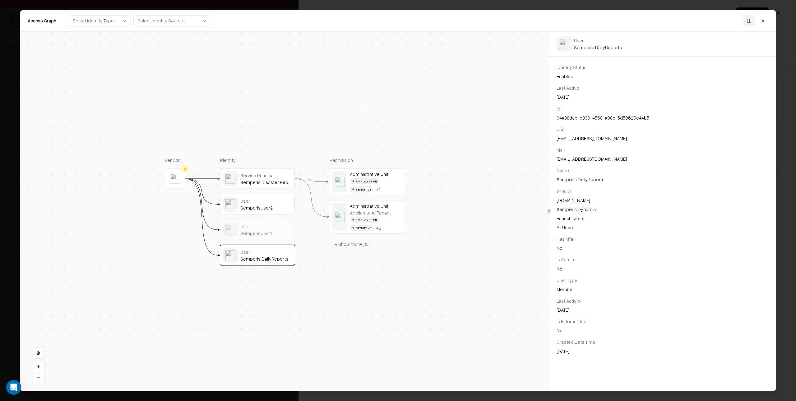
click at [273, 201] on div "User" at bounding box center [266, 201] width 52 height 6
click at [263, 178] on div "Service Principal Semperis Disaster Recovery for Entra Tenant" at bounding box center [266, 178] width 52 height 13
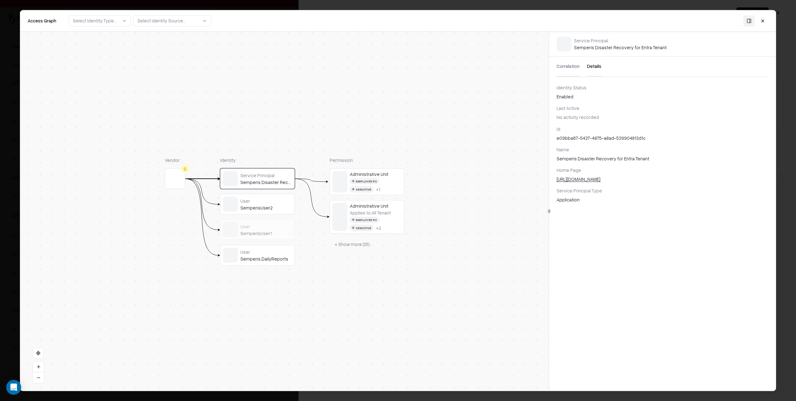
click at [256, 230] on div "SemperisUser1" at bounding box center [266, 233] width 52 height 6
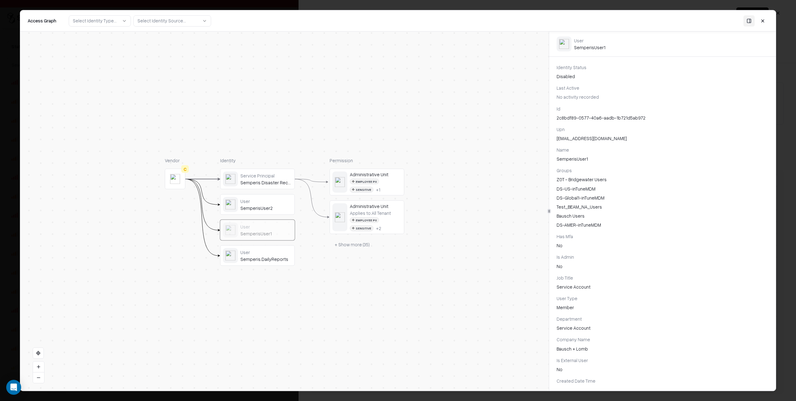
click at [353, 245] on button "+ Show more ( 35 )" at bounding box center [352, 244] width 45 height 11
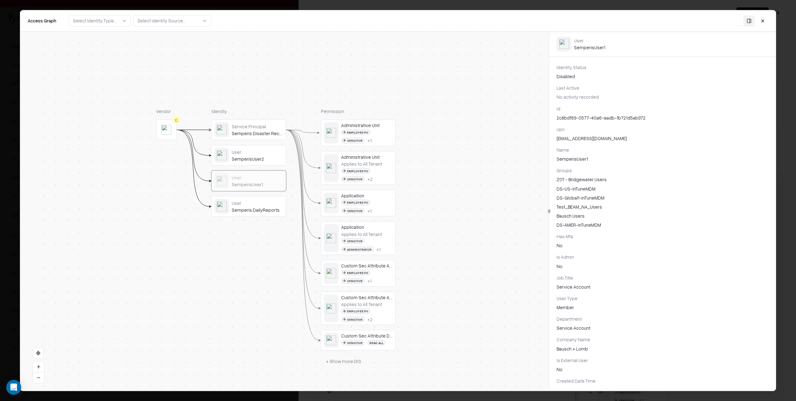
drag, startPoint x: 432, startPoint y: 307, endPoint x: 425, endPoint y: 284, distance: 24.3
click at [425, 284] on div "Vendor C Identity Service Principal Semperis Disaster Recovery for Entra Tenant…" at bounding box center [284, 210] width 529 height 359
click at [372, 178] on div "Employee PII Sensitive + 2" at bounding box center [367, 175] width 52 height 14
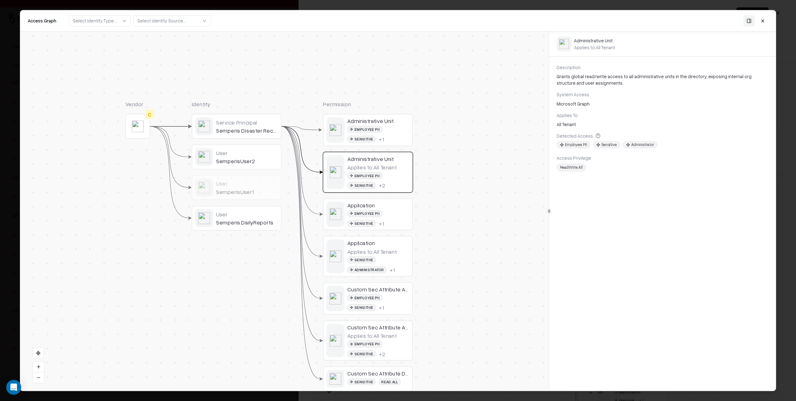
click at [361, 224] on div "Employee PII Sensitive + 1" at bounding box center [379, 218] width 62 height 17
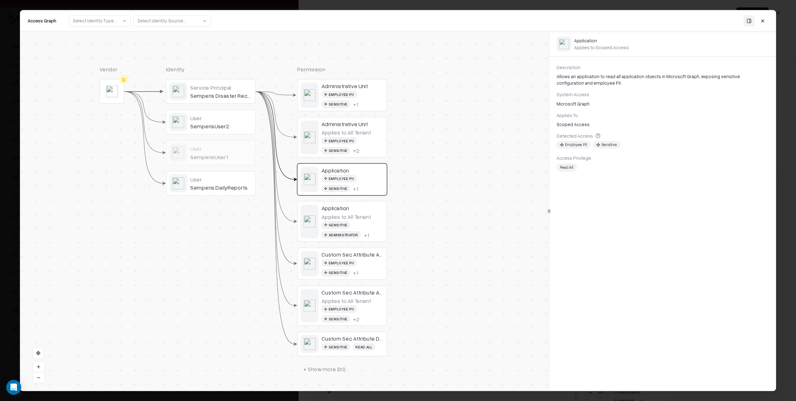
drag, startPoint x: 434, startPoint y: 235, endPoint x: 422, endPoint y: 218, distance: 20.8
click at [422, 218] on div "Vendor C Identity Service Principal Semperis Disaster Recovery for Entra Tenant…" at bounding box center [284, 210] width 529 height 359
click at [336, 270] on div "Employee PII Sensitive + 1" at bounding box center [353, 267] width 62 height 17
click at [353, 290] on div "Custom Sec Attribute Assignment" at bounding box center [353, 292] width 62 height 7
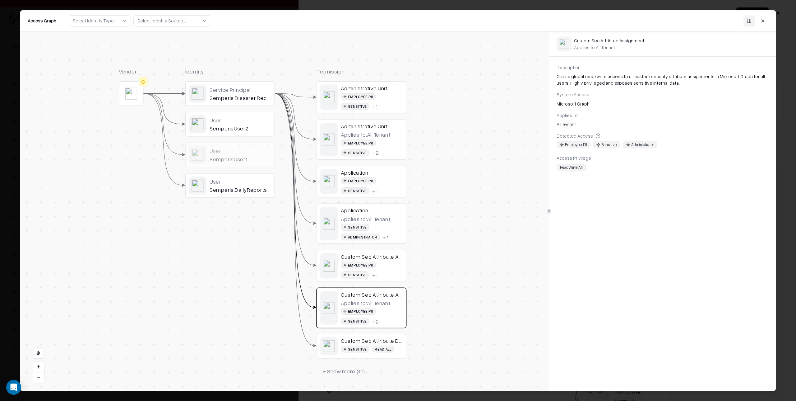
click at [230, 91] on div "Service Principal" at bounding box center [241, 89] width 62 height 7
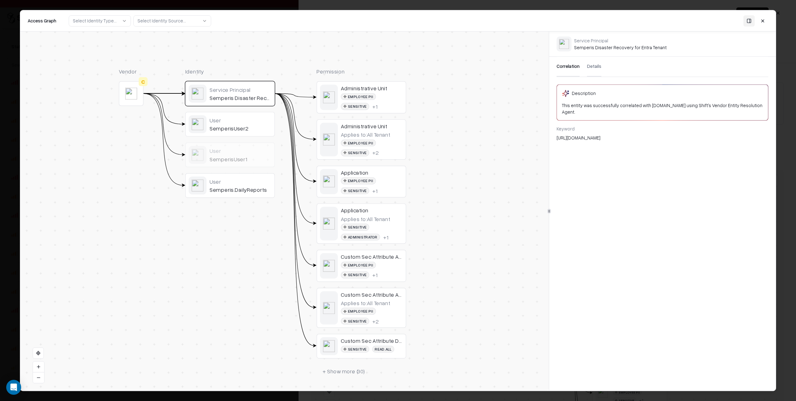
click at [250, 119] on div "User" at bounding box center [241, 120] width 62 height 7
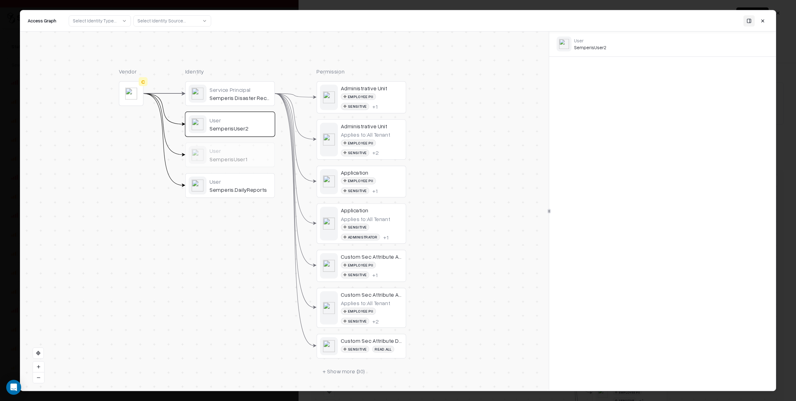
click at [234, 179] on div "User" at bounding box center [241, 181] width 62 height 7
click at [244, 150] on div "User" at bounding box center [241, 150] width 62 height 7
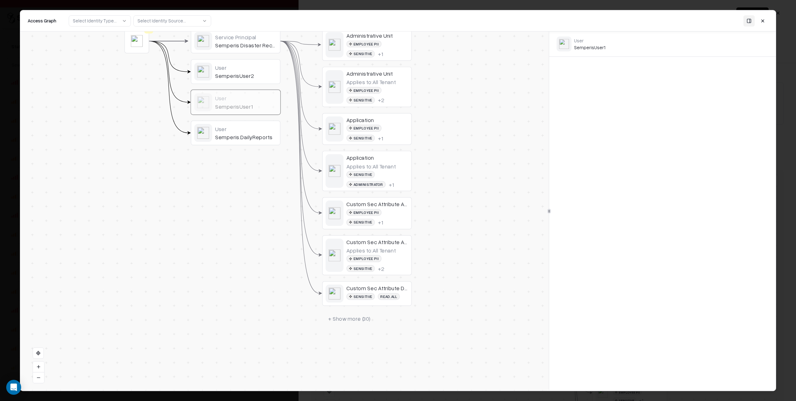
click at [351, 319] on button "+ Show more ( 30 )" at bounding box center [349, 318] width 54 height 13
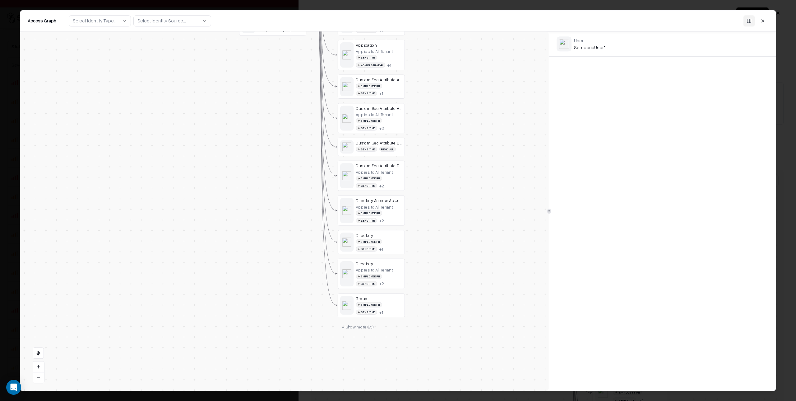
click at [357, 327] on button "+ Show more ( 25 )" at bounding box center [358, 327] width 41 height 10
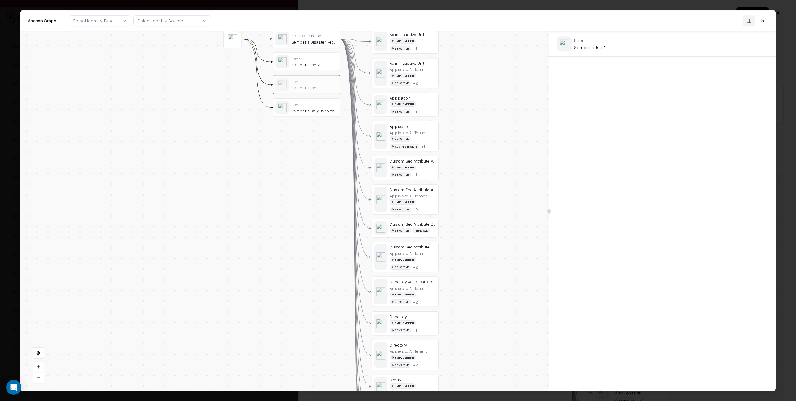
drag, startPoint x: 298, startPoint y: 342, endPoint x: 341, endPoint y: 259, distance: 93.9
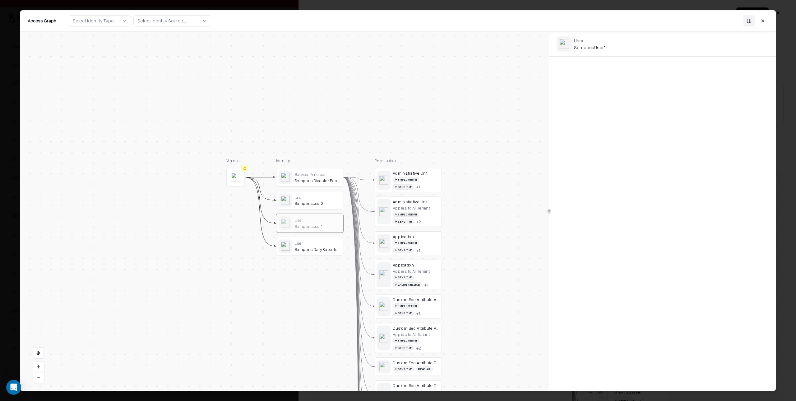
click at [317, 247] on div "Semperis.DailyReports" at bounding box center [318, 249] width 46 height 5
click at [236, 180] on object at bounding box center [235, 177] width 9 height 9
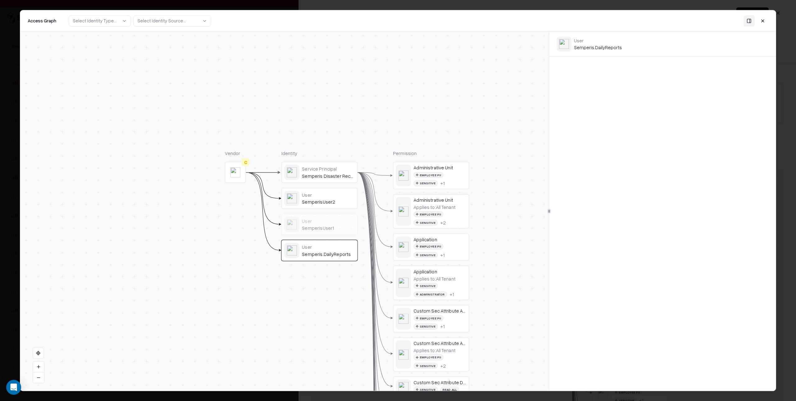
click at [763, 20] on button at bounding box center [763, 20] width 11 height 11
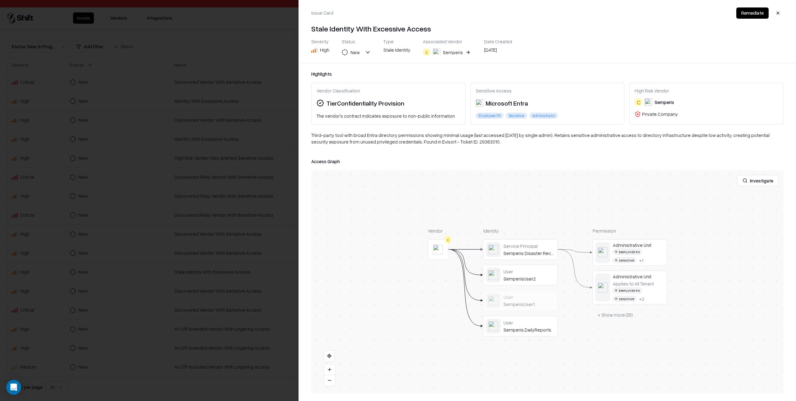
click at [463, 51] on button "C Semperis" at bounding box center [447, 52] width 49 height 11
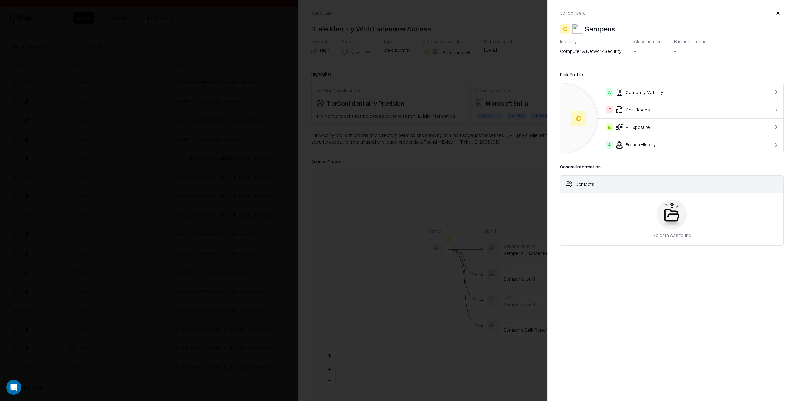
click at [650, 111] on div "F Certificates" at bounding box center [660, 109] width 188 height 7
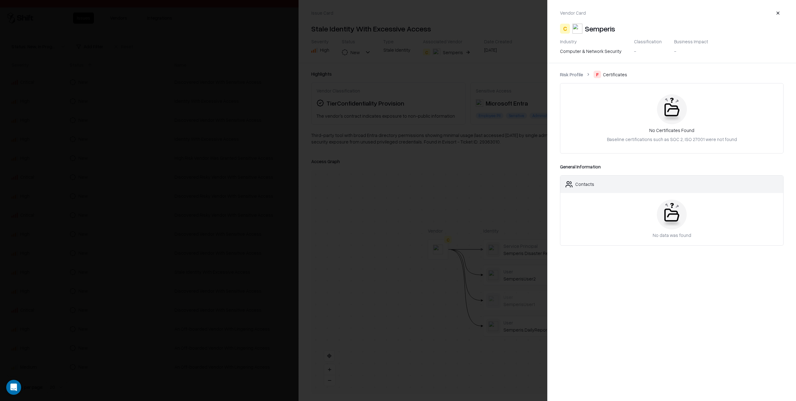
click at [572, 74] on link "Risk Profile" at bounding box center [571, 74] width 23 height 7
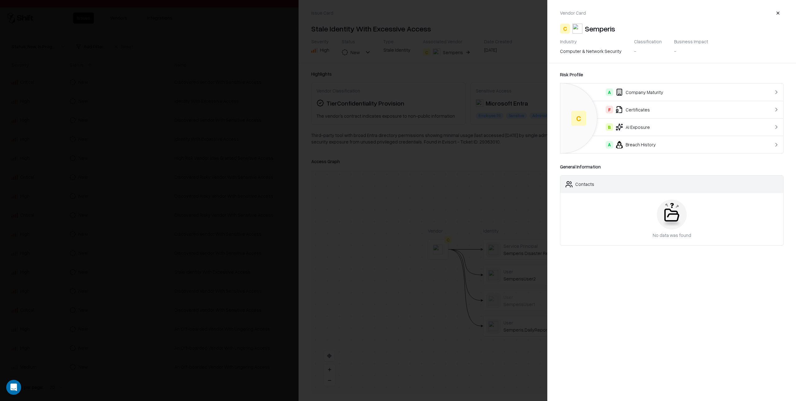
click at [642, 143] on div "A Breach History" at bounding box center [660, 144] width 188 height 7
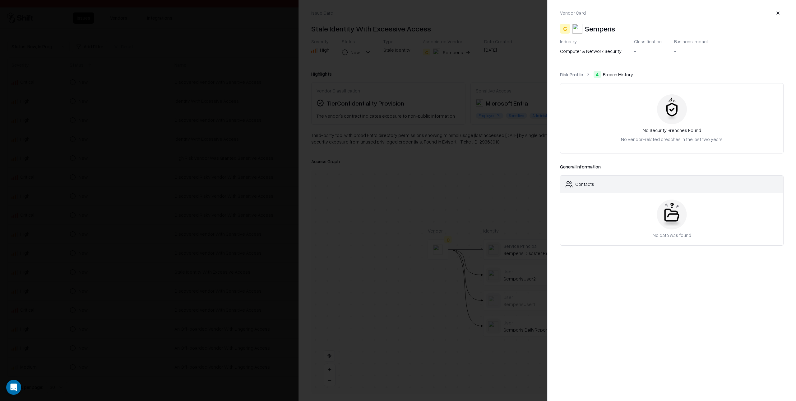
click at [573, 73] on link "Risk Profile" at bounding box center [571, 74] width 23 height 7
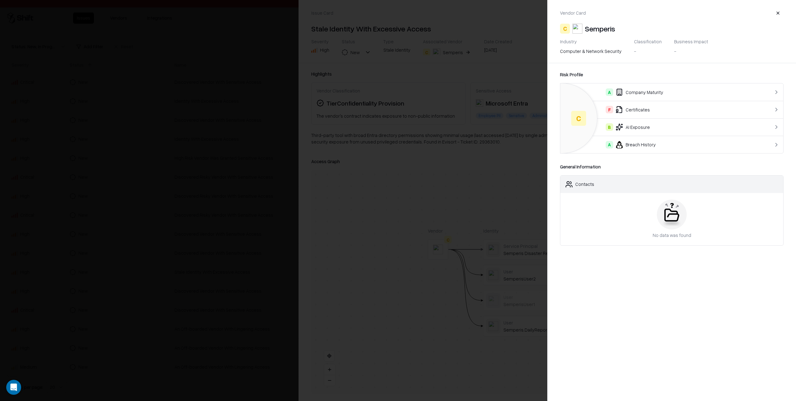
click at [646, 126] on div "B AI Exposure" at bounding box center [660, 126] width 188 height 7
click at [577, 75] on link "Risk Profile" at bounding box center [571, 74] width 23 height 7
click at [464, 156] on div at bounding box center [398, 200] width 796 height 401
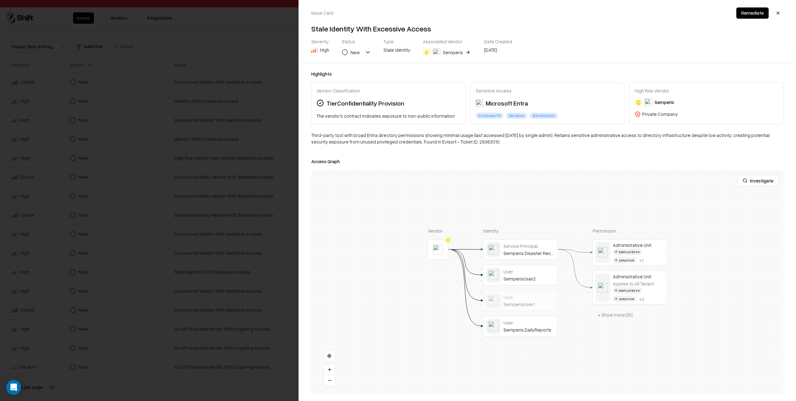
click at [288, 160] on div at bounding box center [398, 200] width 796 height 401
